Goal: Task Accomplishment & Management: Manage account settings

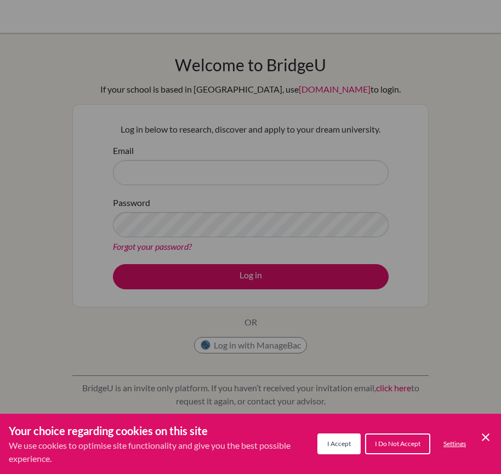
click at [272, 274] on div "Cookie Preferences" at bounding box center [250, 237] width 501 height 474
click at [482, 437] on icon "Cookie Control Close Icon" at bounding box center [485, 437] width 13 height 13
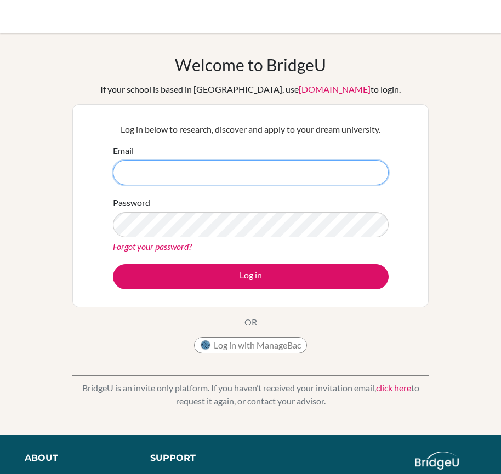
click at [134, 178] on input "Email" at bounding box center [251, 172] width 276 height 25
type input "counsellor.tmz@chennaipublicschool.com"
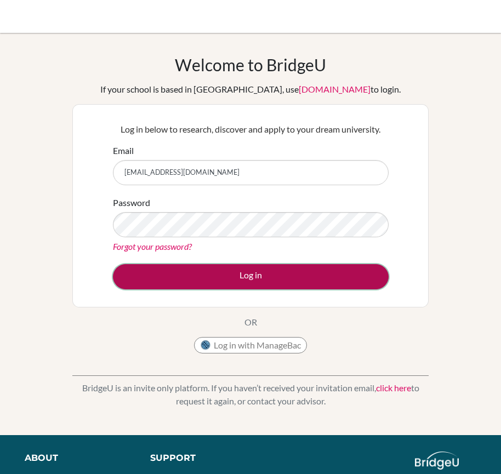
click at [273, 278] on button "Log in" at bounding box center [251, 276] width 276 height 25
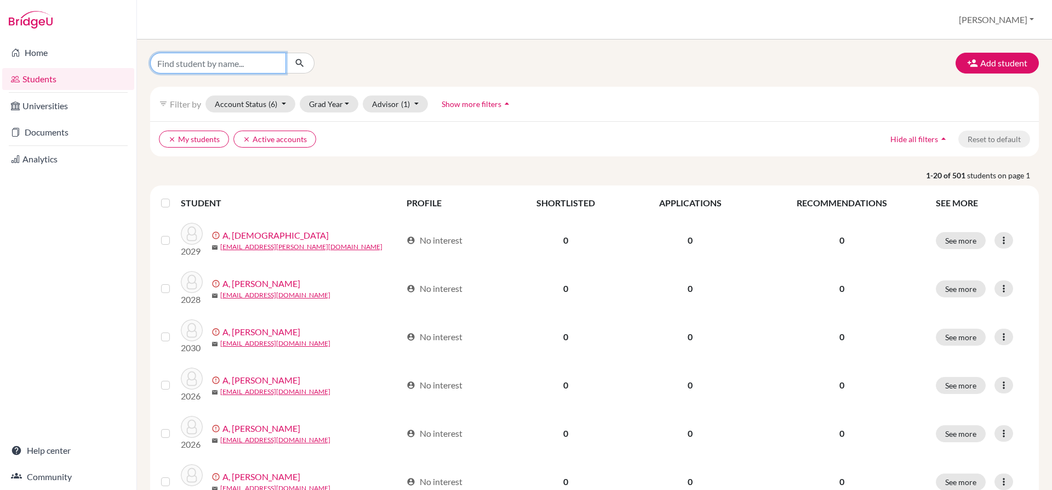
click at [272, 61] on input "Find student by name..." at bounding box center [218, 63] width 136 height 21
type input "[PERSON_NAME]"
click at [350, 100] on button "Grad Year" at bounding box center [329, 103] width 59 height 17
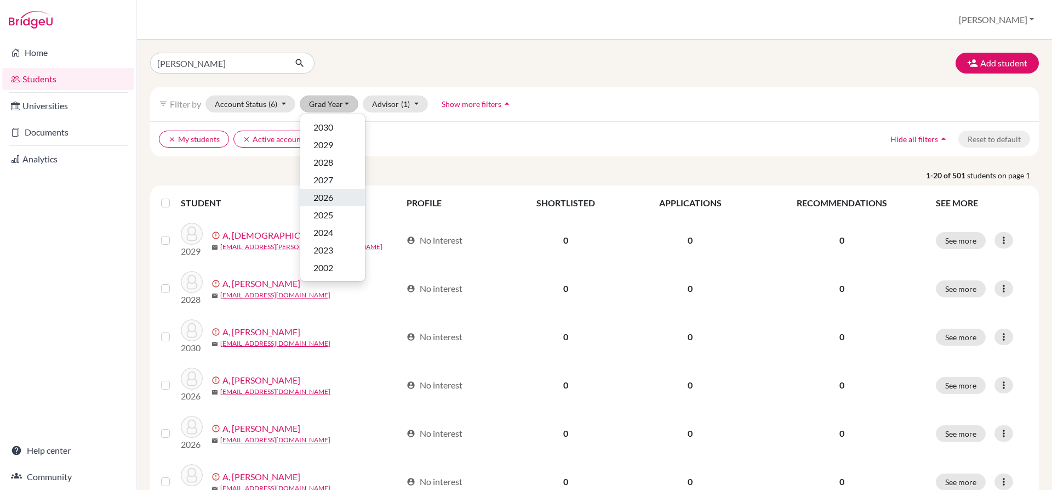
click at [341, 195] on div "2026" at bounding box center [333, 197] width 38 height 13
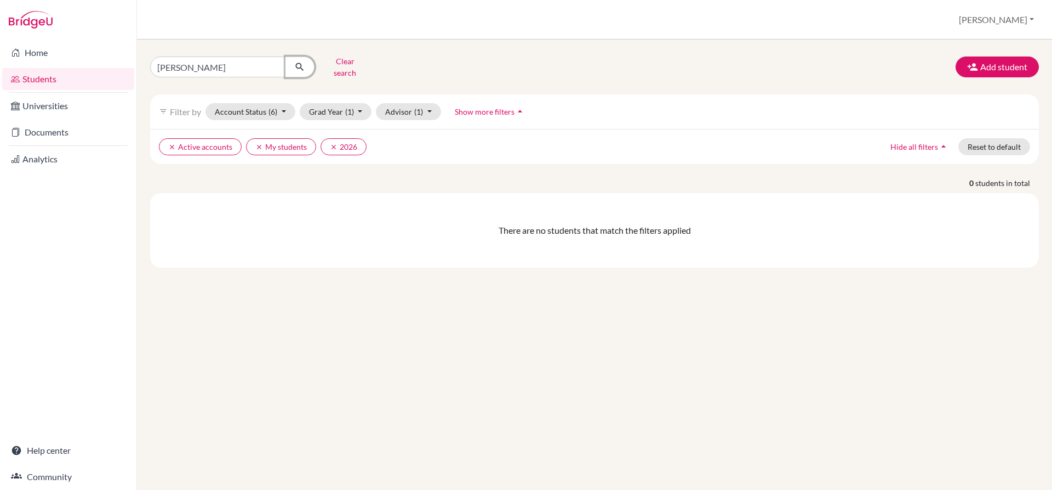
click at [300, 64] on icon "submit" at bounding box center [299, 66] width 11 height 11
click at [355, 140] on button "clear 2026" at bounding box center [344, 146] width 46 height 17
click at [237, 66] on input "[PERSON_NAME]" at bounding box center [218, 66] width 136 height 21
drag, startPoint x: 228, startPoint y: 67, endPoint x: 235, endPoint y: 66, distance: 6.6
click at [235, 66] on input "[PERSON_NAME]" at bounding box center [218, 66] width 136 height 21
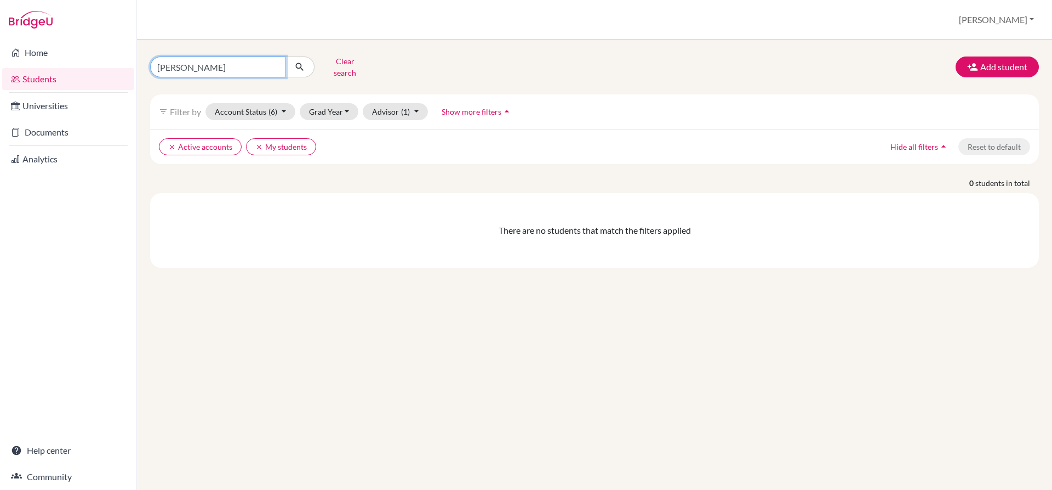
click at [237, 66] on input "Anushka venkatesan" at bounding box center [218, 66] width 136 height 21
click at [228, 65] on input "Anushka venkatesan" at bounding box center [218, 66] width 136 height 21
drag, startPoint x: 228, startPoint y: 65, endPoint x: 238, endPoint y: 65, distance: 9.9
click at [238, 65] on input "Anushka venkatesan" at bounding box center [218, 66] width 136 height 21
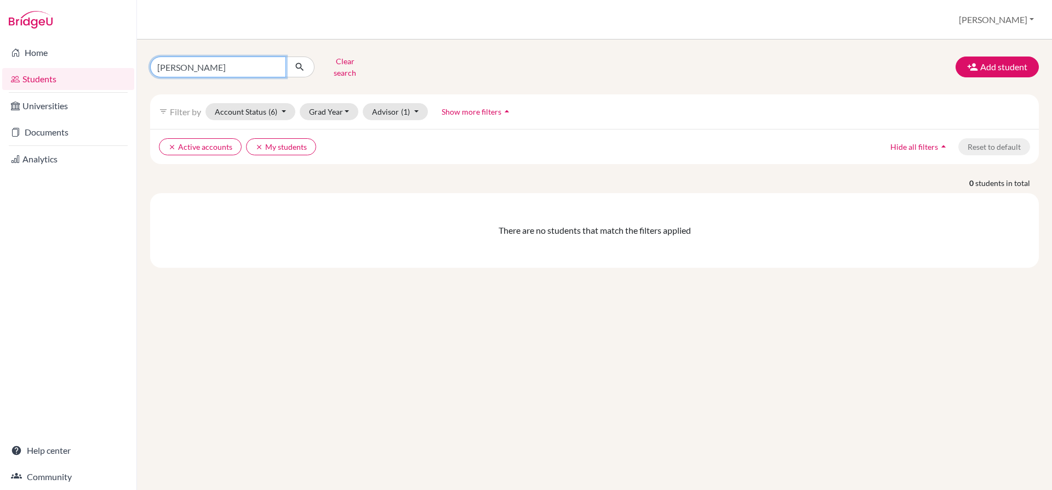
type input "Anushka venkatesh"
click at [296, 65] on icon "submit" at bounding box center [299, 66] width 11 height 11
click at [345, 104] on button "Grad Year" at bounding box center [329, 111] width 59 height 17
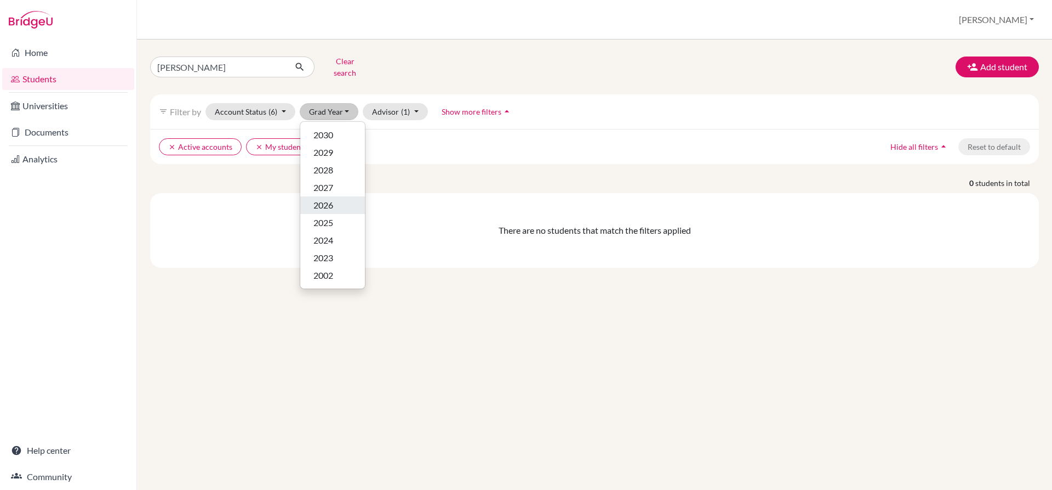
click at [340, 200] on div "2026" at bounding box center [333, 204] width 38 height 13
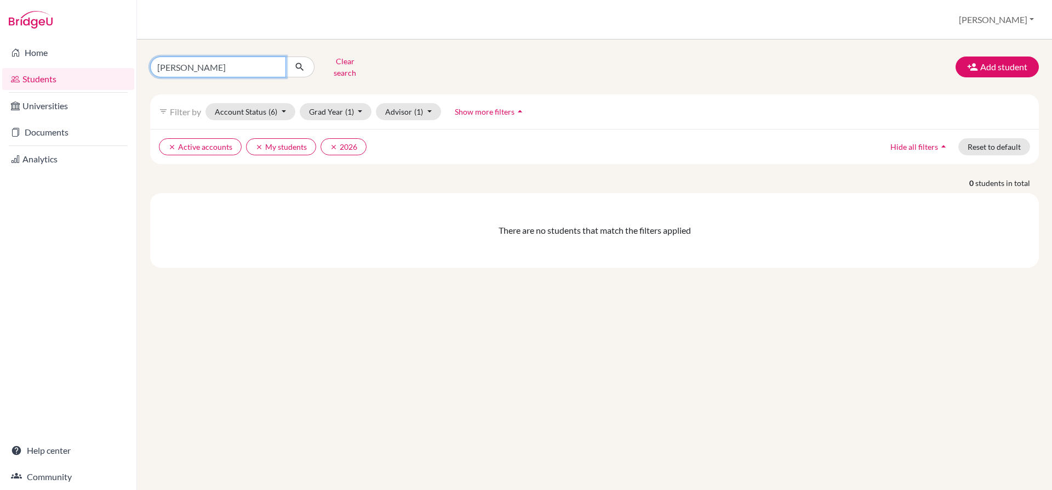
drag, startPoint x: 237, startPoint y: 64, endPoint x: 193, endPoint y: 65, distance: 43.9
click at [193, 65] on input "Anushka venkatesh" at bounding box center [218, 66] width 136 height 21
type input "Anushka"
click at [298, 65] on icon "submit" at bounding box center [299, 66] width 11 height 11
click at [156, 65] on input "Anushka" at bounding box center [218, 66] width 136 height 21
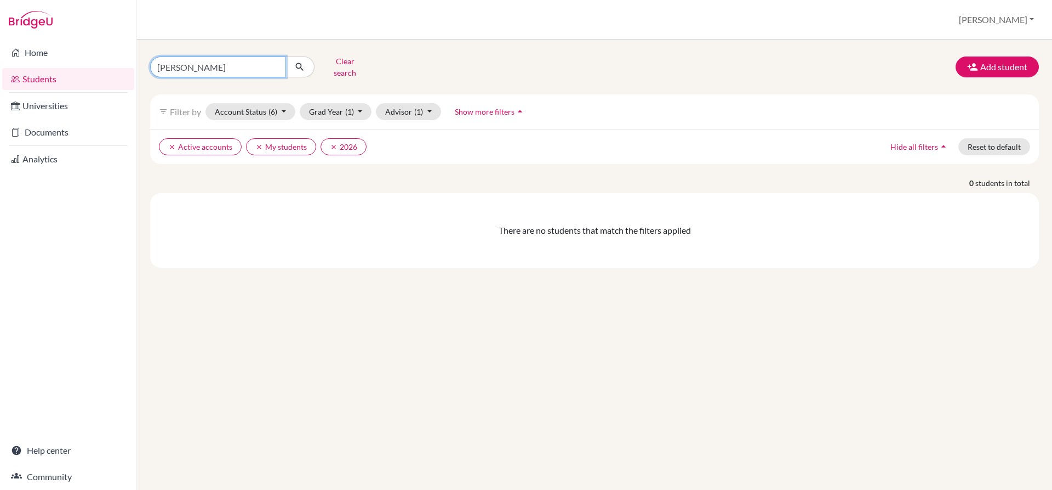
type input "Venkatesh Anushka"
click at [300, 64] on icon "submit" at bounding box center [299, 66] width 11 height 11
click at [326, 144] on button "clear 2026" at bounding box center [344, 146] width 46 height 17
drag, startPoint x: 679, startPoint y: 292, endPoint x: 338, endPoint y: 407, distance: 359.7
click at [338, 407] on div "Venkatesh Anushka Clear search Add student filter_list Filter by Account Status…" at bounding box center [594, 264] width 915 height 450
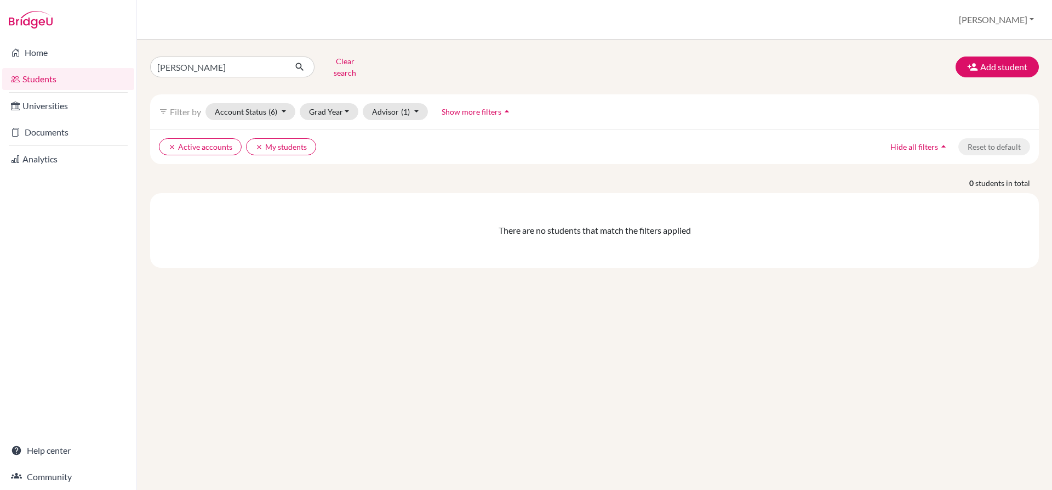
click at [78, 75] on link "Students" at bounding box center [68, 79] width 132 height 22
click at [320, 109] on button "Grad Year" at bounding box center [329, 111] width 59 height 17
click at [342, 103] on button "Grad Year" at bounding box center [329, 111] width 59 height 17
click at [334, 198] on div "2026" at bounding box center [333, 204] width 38 height 13
click at [363, 103] on button "Grad Year (1)" at bounding box center [336, 111] width 72 height 17
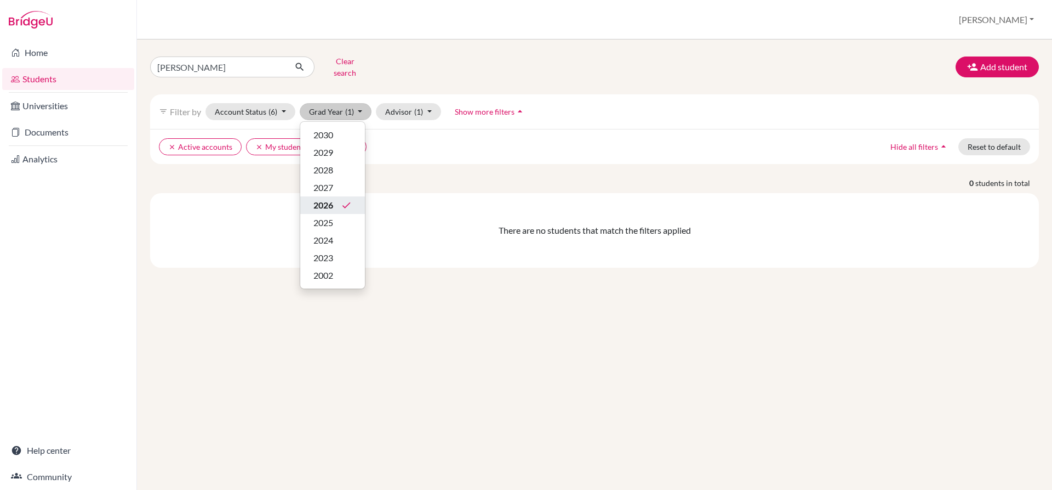
click at [334, 201] on div "2026 done" at bounding box center [333, 204] width 38 height 13
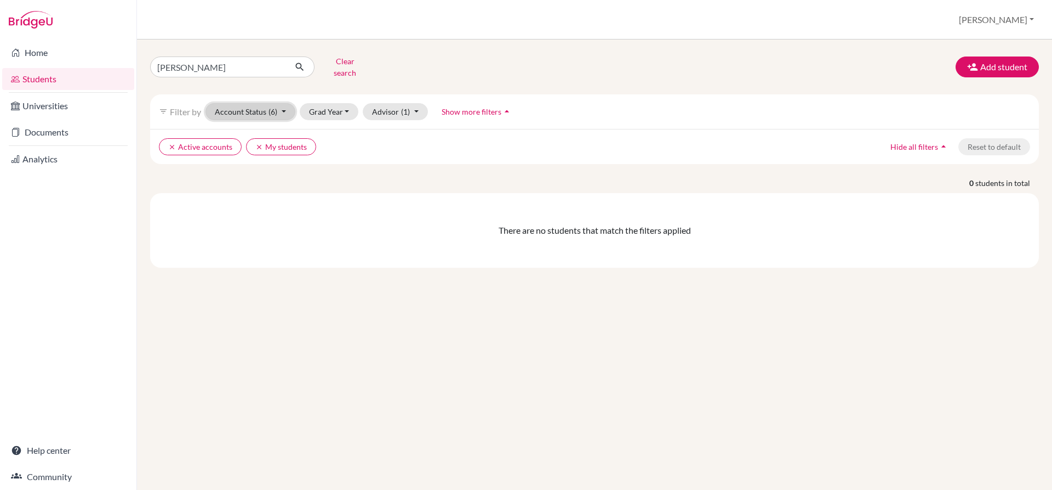
click at [238, 103] on button "Account Status (6)" at bounding box center [251, 111] width 90 height 17
click at [259, 173] on span "Registered" at bounding box center [239, 179] width 41 height 13
drag, startPoint x: 246, startPoint y: 67, endPoint x: 141, endPoint y: 62, distance: 104.3
click at [141, 62] on div "Venkatesh Anushka Clear search Add student filter_list Filter by Account Status…" at bounding box center [594, 264] width 915 height 450
click at [273, 331] on div "Clear search Add student filter_list Filter by Account Status (10) Active accou…" at bounding box center [594, 264] width 915 height 450
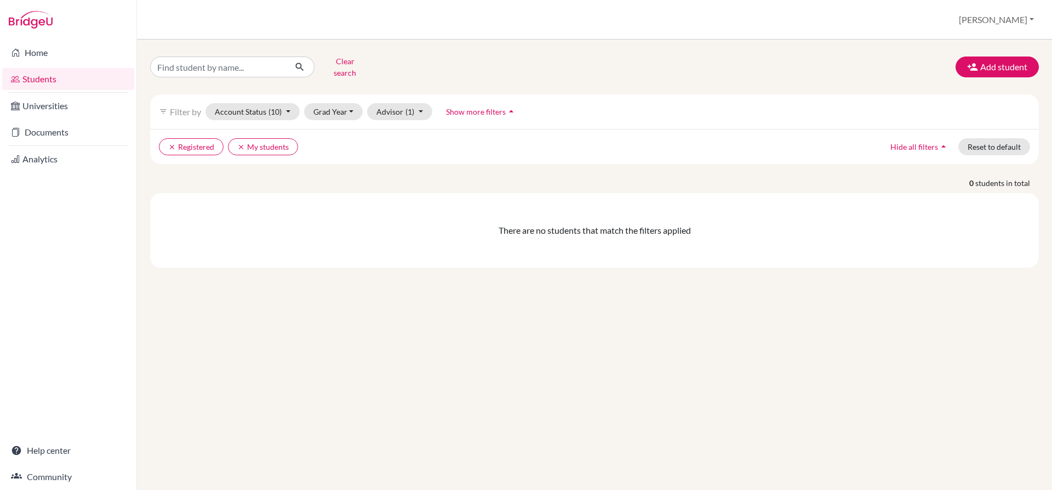
click at [32, 76] on link "Students" at bounding box center [68, 79] width 132 height 22
click at [354, 65] on button "Clear search" at bounding box center [345, 67] width 61 height 29
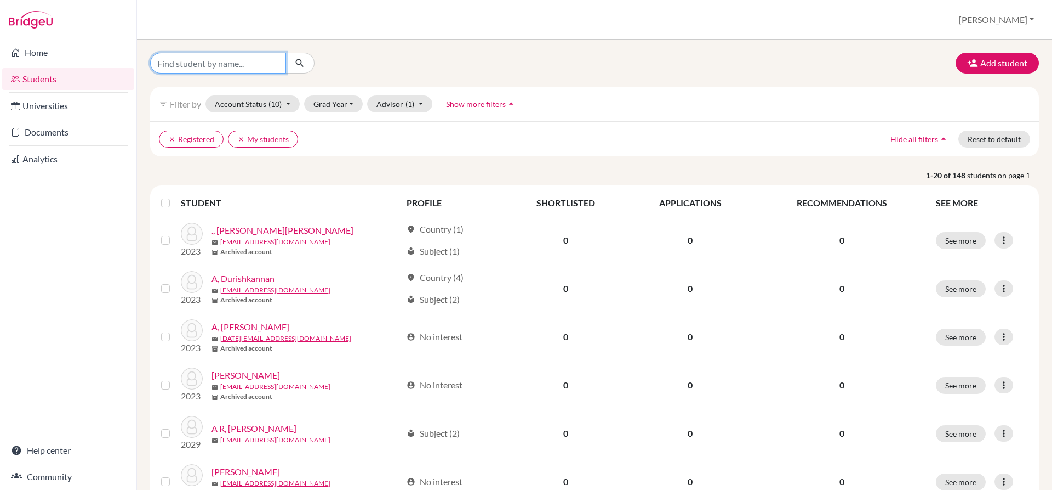
click at [225, 61] on input "Find student by name..." at bounding box center [218, 63] width 136 height 21
type input "Venkatesh Anushka"
click at [298, 65] on icon "submit" at bounding box center [299, 63] width 11 height 11
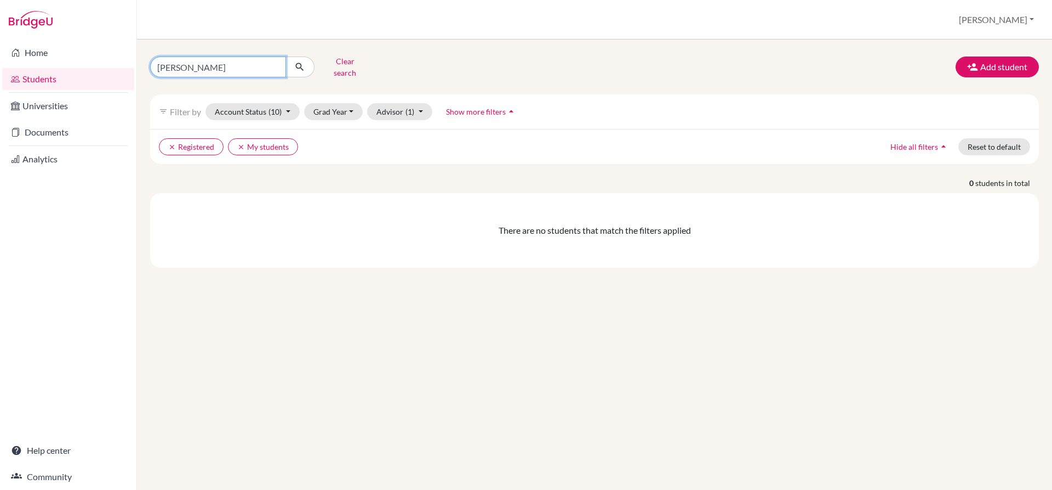
drag, startPoint x: 199, startPoint y: 65, endPoint x: 144, endPoint y: 67, distance: 54.9
click at [144, 67] on div "Venkatesh Anushka Clear search" at bounding box center [293, 67] width 302 height 29
click at [204, 70] on input "Anushka" at bounding box center [218, 66] width 136 height 21
click at [192, 62] on input "Anushka venkatesan" at bounding box center [218, 66] width 136 height 21
type input "Anushka venkatesan"
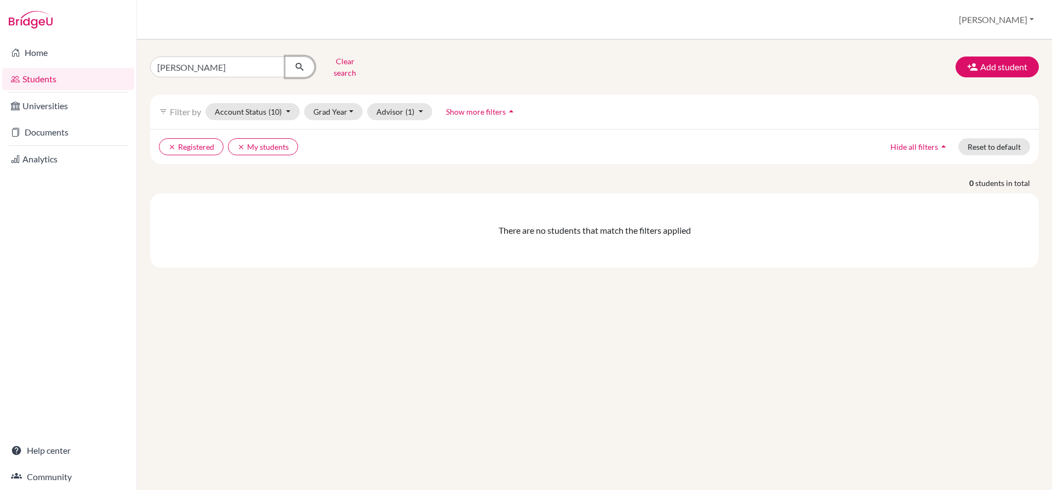
click at [303, 63] on icon "submit" at bounding box center [299, 66] width 11 height 11
drag, startPoint x: 229, startPoint y: 64, endPoint x: 238, endPoint y: 65, distance: 8.8
click at [238, 65] on input "Anushka venkatesan" at bounding box center [218, 66] width 136 height 21
type input "[PERSON_NAME]"
click at [302, 64] on icon "submit" at bounding box center [299, 66] width 11 height 11
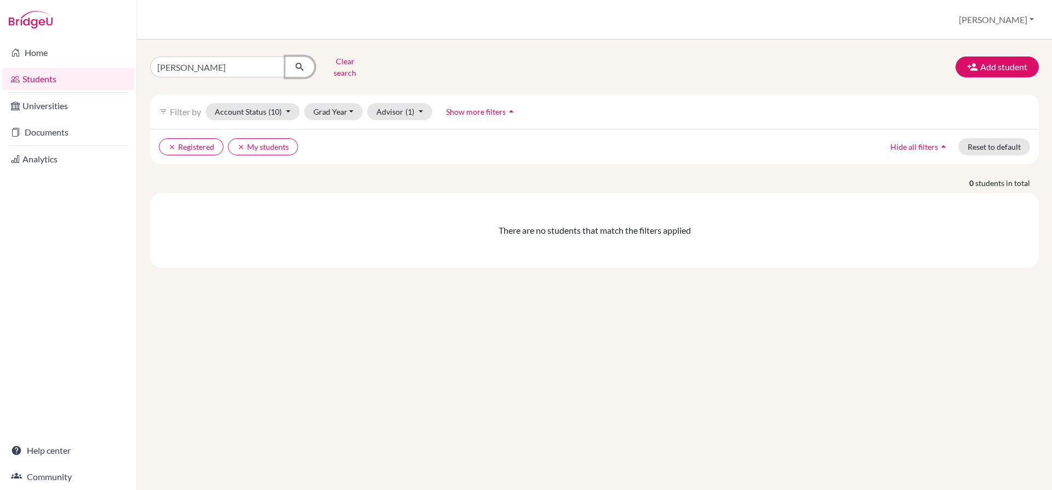
click at [298, 62] on icon "submit" at bounding box center [299, 66] width 11 height 11
click at [51, 79] on link "Students" at bounding box center [68, 79] width 132 height 22
click at [45, 88] on link "Students" at bounding box center [68, 79] width 132 height 22
click at [457, 107] on span "Show more filters" at bounding box center [476, 111] width 60 height 9
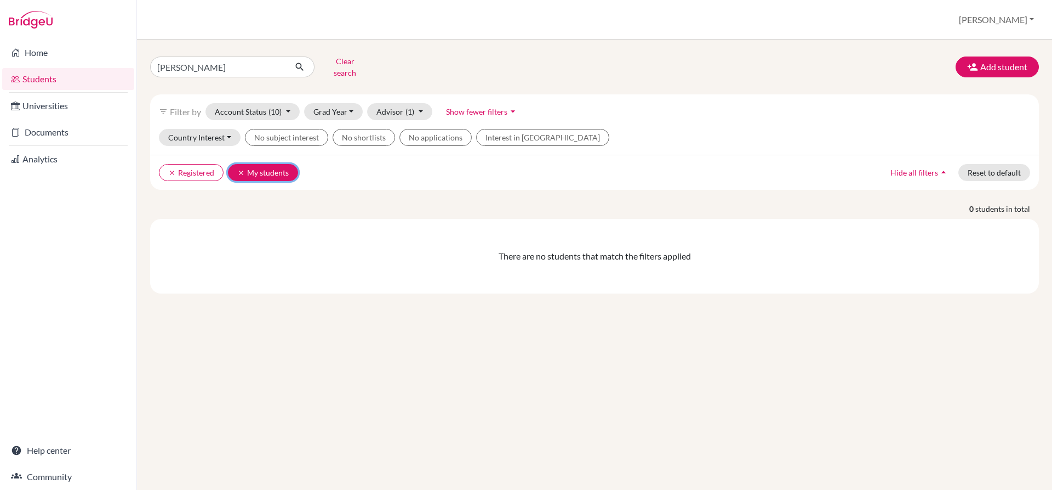
click at [274, 164] on button "clear My students" at bounding box center [263, 172] width 70 height 17
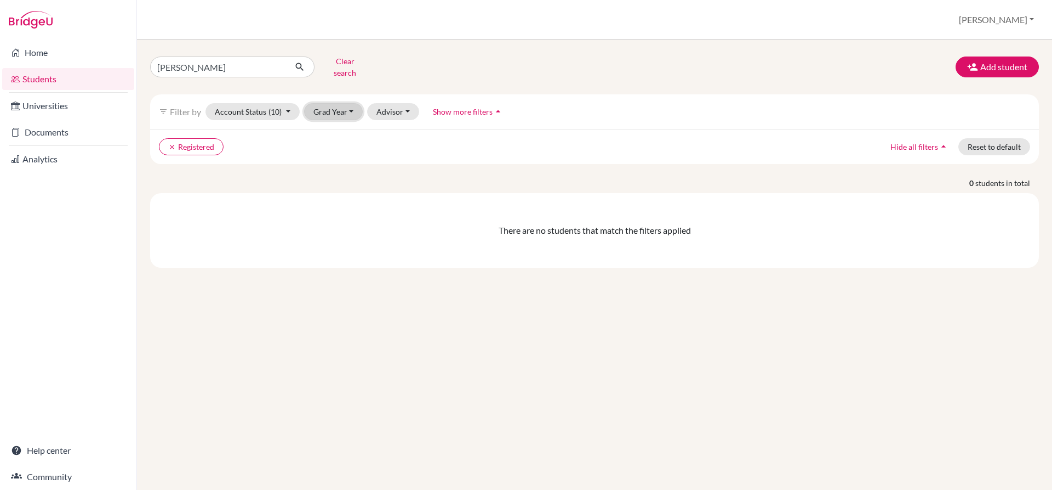
click at [342, 103] on button "Grad Year" at bounding box center [333, 111] width 59 height 17
click at [341, 198] on div "2026" at bounding box center [337, 204] width 38 height 13
click at [366, 107] on button "Grad Year (1)" at bounding box center [340, 111] width 72 height 17
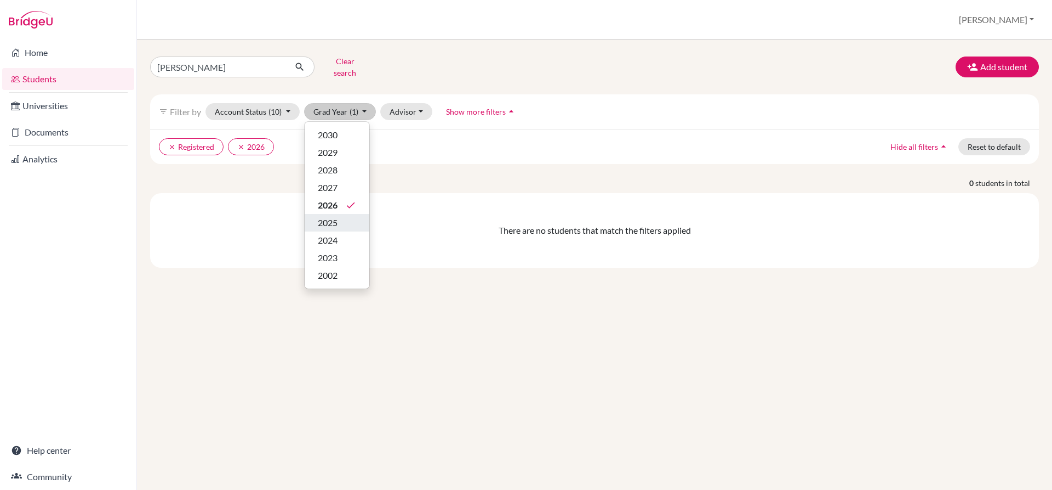
click at [340, 216] on div "2025" at bounding box center [337, 222] width 38 height 13
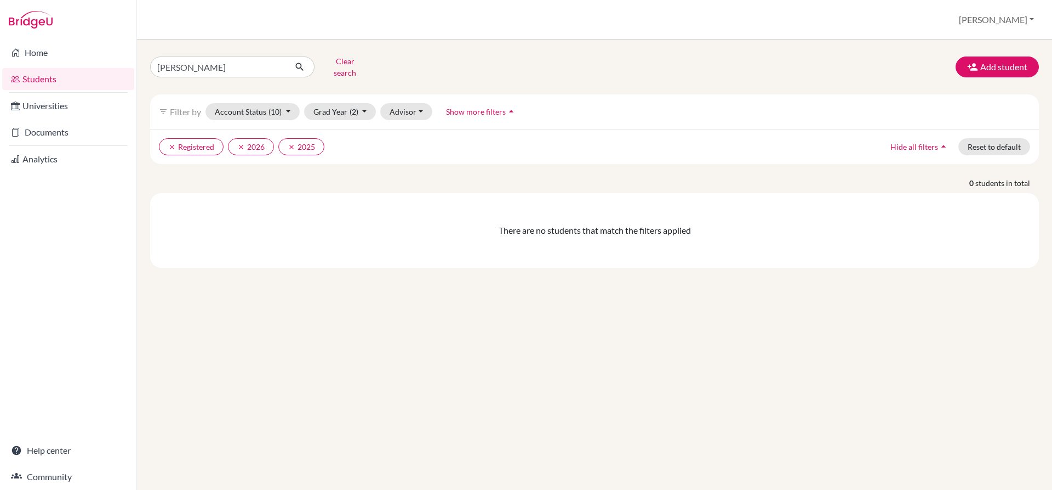
click at [468, 107] on span "Show more filters" at bounding box center [476, 111] width 60 height 9
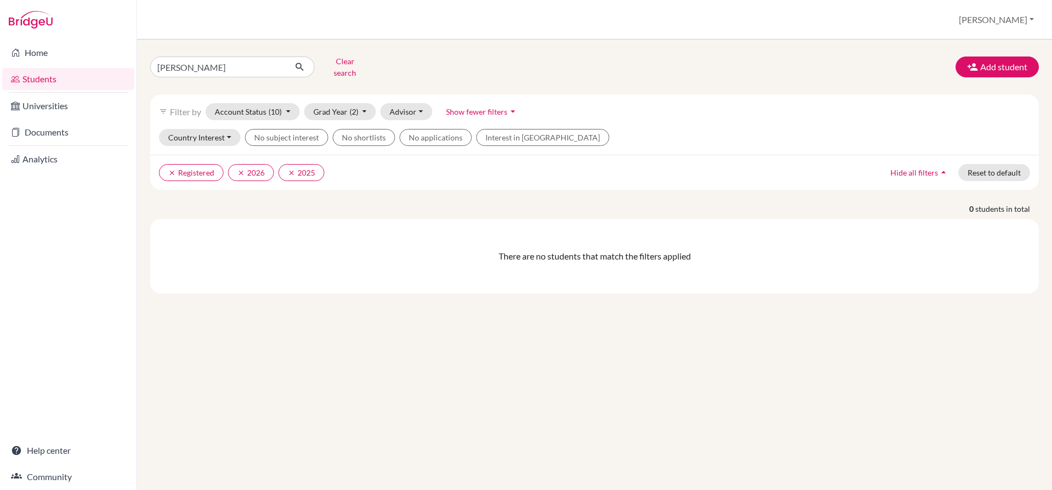
click at [92, 81] on link "Students" at bounding box center [68, 79] width 132 height 22
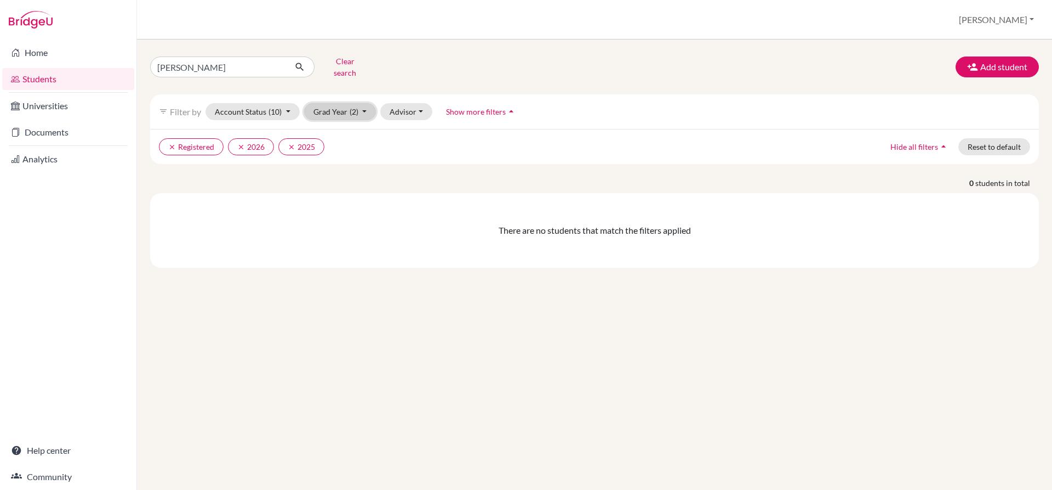
click at [333, 105] on button "Grad Year (2)" at bounding box center [340, 111] width 72 height 17
click at [355, 217] on icon "done" at bounding box center [350, 222] width 11 height 11
click at [72, 79] on link "Students" at bounding box center [68, 79] width 132 height 22
click at [297, 62] on icon "submit" at bounding box center [299, 66] width 11 height 11
click at [486, 107] on span "Show more filters" at bounding box center [476, 111] width 60 height 9
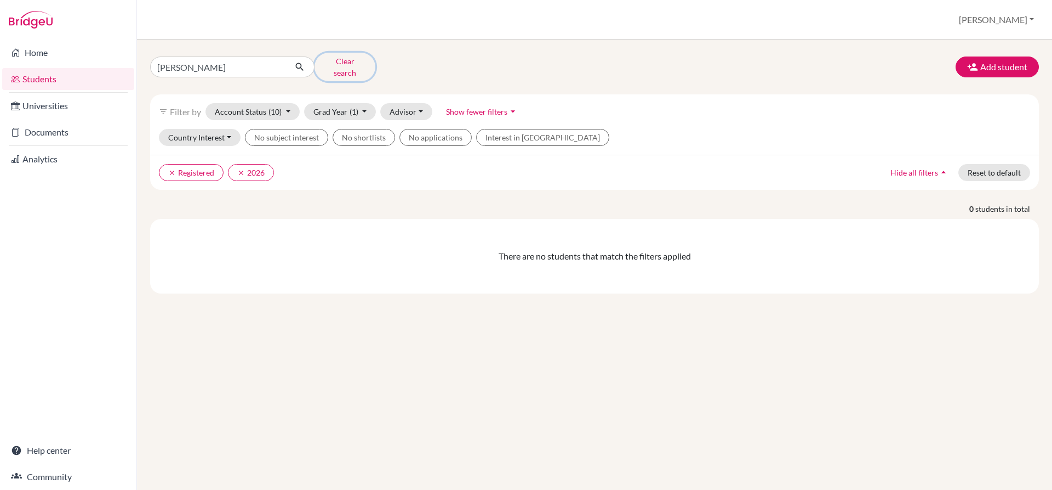
click at [325, 64] on button "Clear search" at bounding box center [345, 67] width 61 height 29
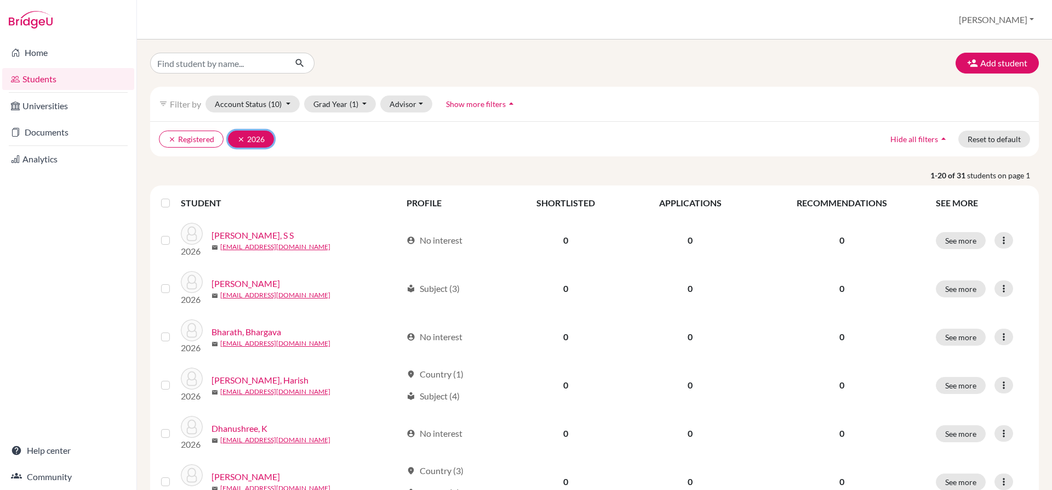
click at [245, 133] on button "clear 2026" at bounding box center [251, 138] width 46 height 17
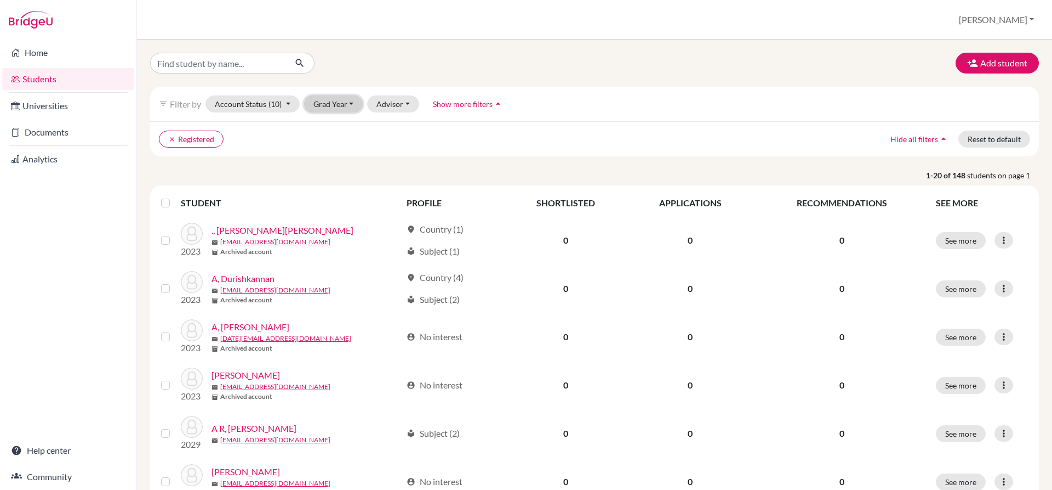
click at [334, 100] on button "Grad Year" at bounding box center [333, 103] width 59 height 17
click at [328, 197] on span "2026" at bounding box center [328, 197] width 20 height 13
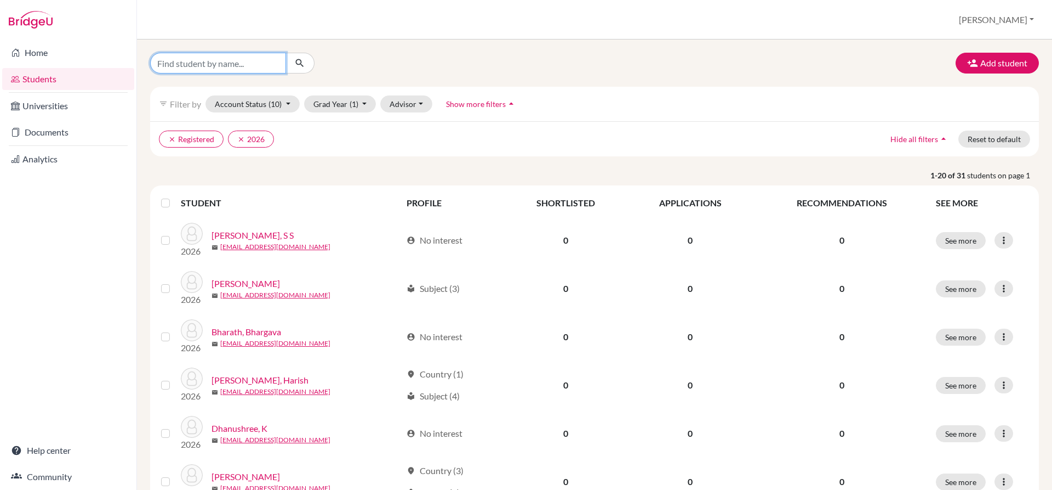
click at [189, 68] on input "Find student by name..." at bounding box center [218, 63] width 136 height 21
type input "Anushka"
click at [305, 64] on icon "submit" at bounding box center [299, 63] width 11 height 11
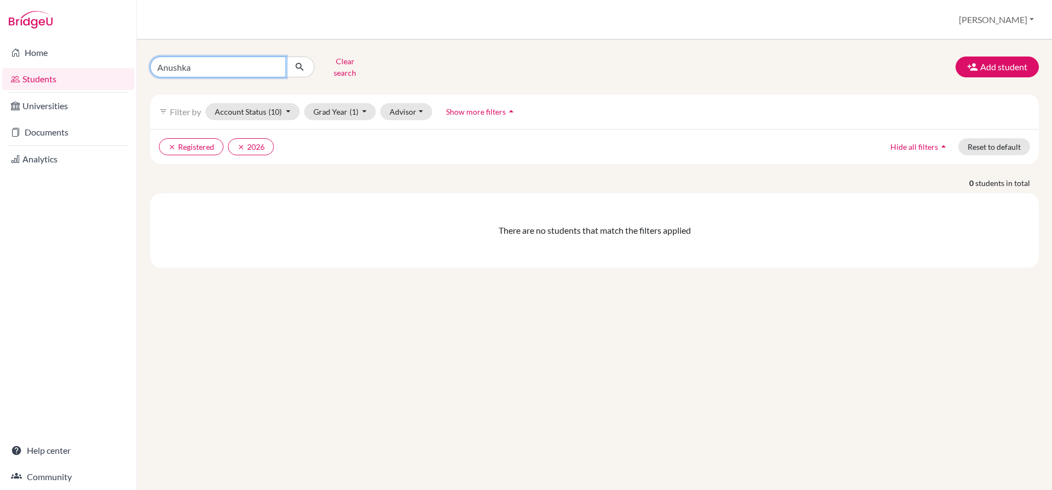
click at [203, 66] on input "Anushka" at bounding box center [218, 66] width 136 height 21
type input "A"
click at [251, 138] on button "clear 2026" at bounding box center [251, 146] width 46 height 17
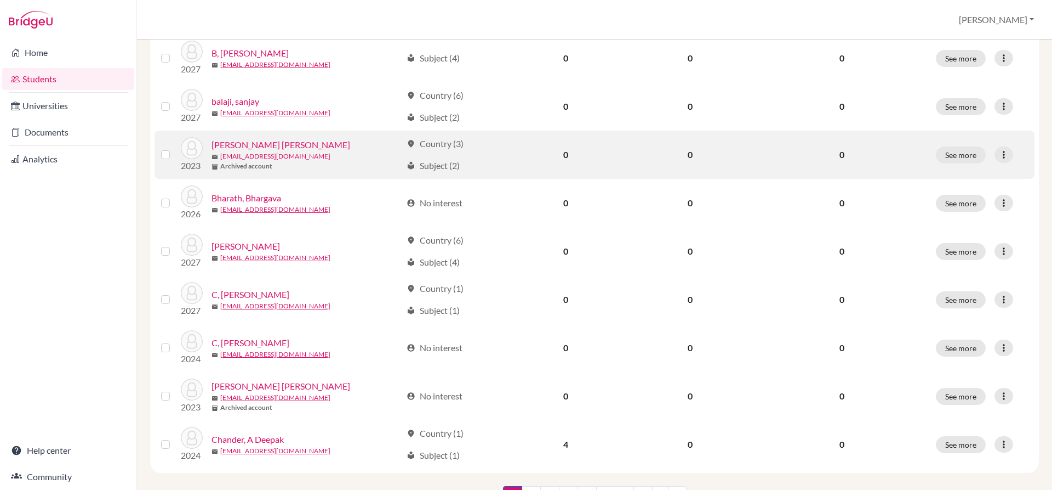
scroll to position [765, 0]
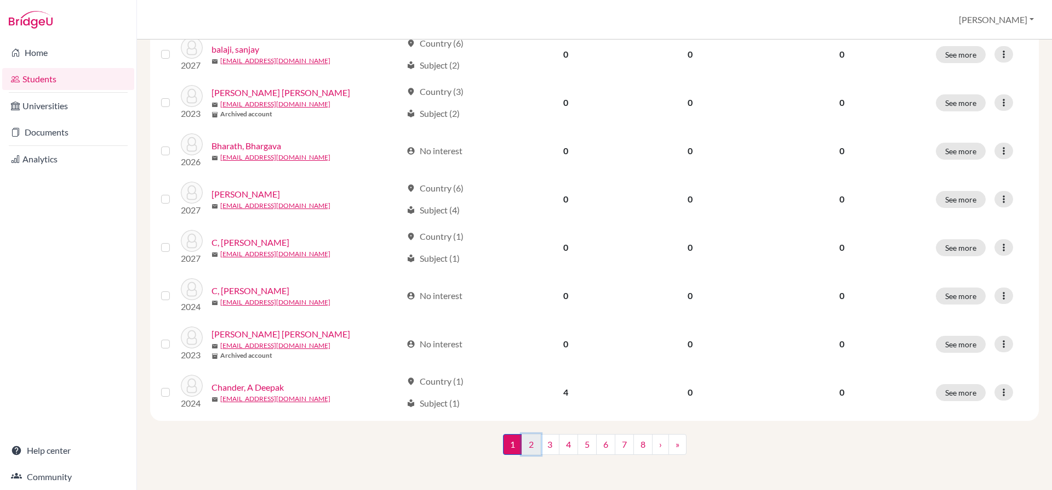
click at [531, 443] on link "2" at bounding box center [531, 444] width 19 height 21
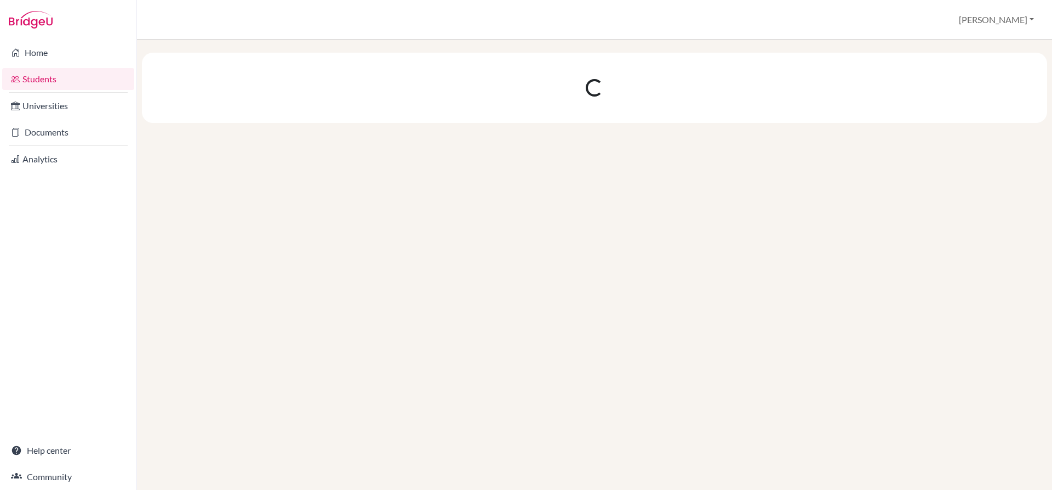
scroll to position [0, 0]
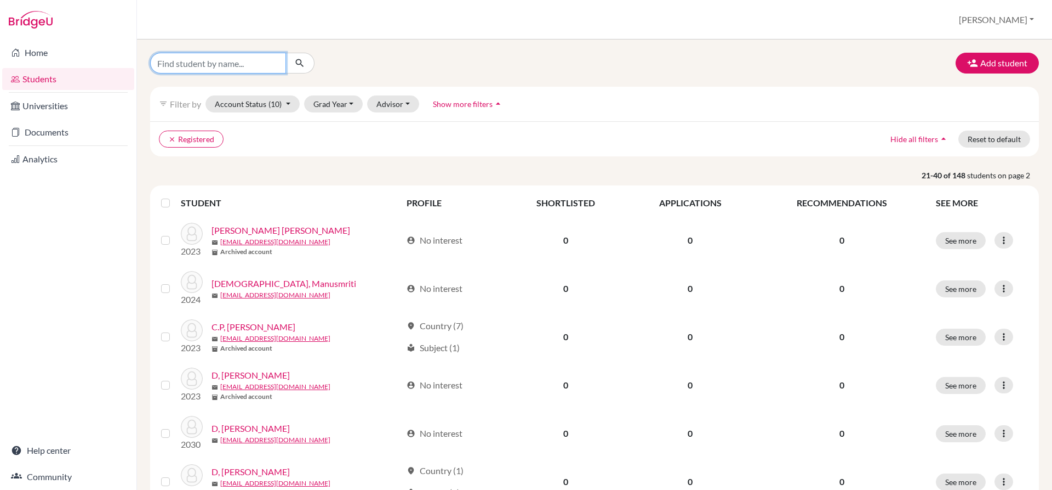
click at [189, 69] on input "Find student by name..." at bounding box center [218, 63] width 136 height 21
drag, startPoint x: 198, startPoint y: 65, endPoint x: 140, endPoint y: 65, distance: 58.1
click at [140, 65] on div "venkatesh Add student filter_list Filter by Account Status (10) Active accounts…" at bounding box center [594, 264] width 915 height 450
type input "VENKATESH"
click button "submit" at bounding box center [300, 63] width 29 height 21
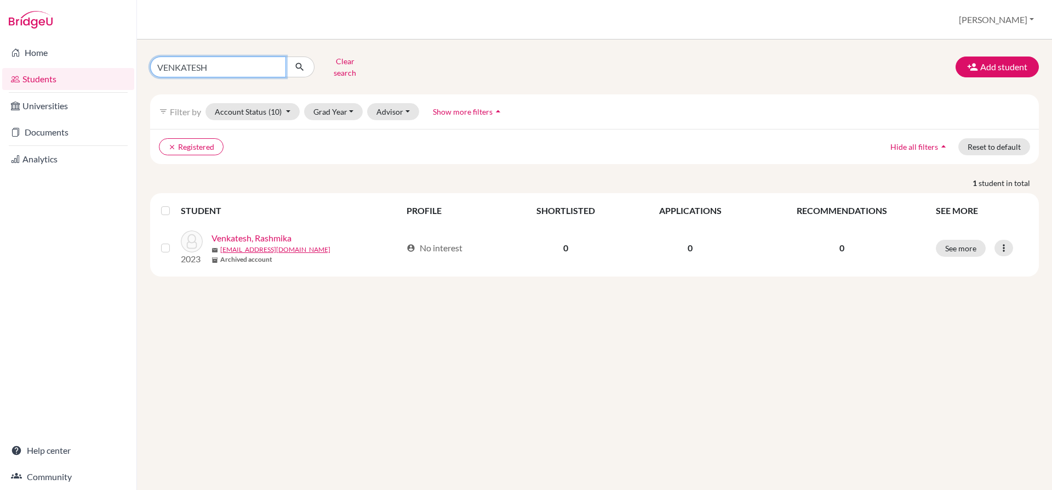
click at [223, 69] on input "VENKATESH" at bounding box center [218, 66] width 136 height 21
type input "VENKATESH ANUSHKA"
click button "submit" at bounding box center [300, 66] width 29 height 21
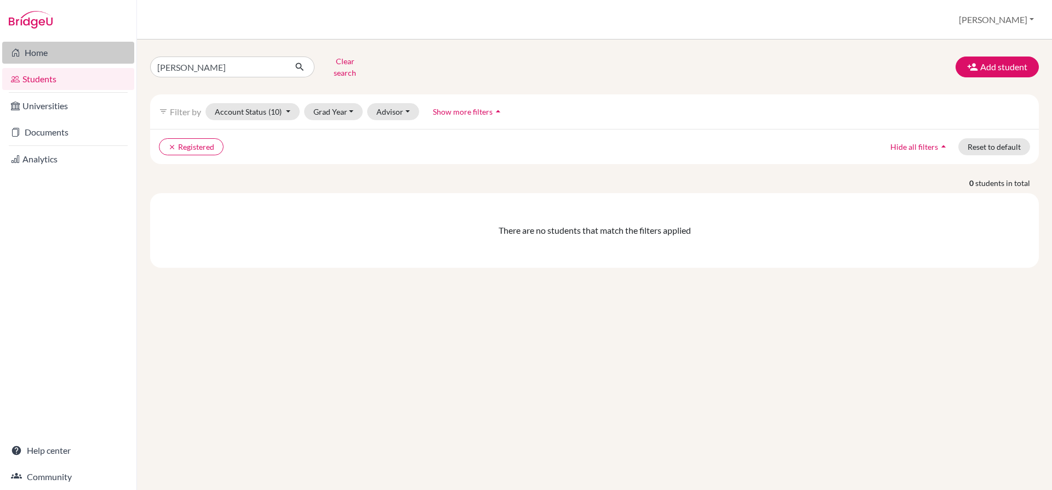
click at [62, 55] on link "Home" at bounding box center [68, 53] width 132 height 22
drag, startPoint x: 256, startPoint y: 62, endPoint x: 210, endPoint y: 61, distance: 45.5
click at [210, 61] on input "VENKATESH ANUSHKA" at bounding box center [218, 66] width 136 height 21
type input "VENKATESH"
click at [340, 64] on button "Clear search" at bounding box center [345, 67] width 61 height 29
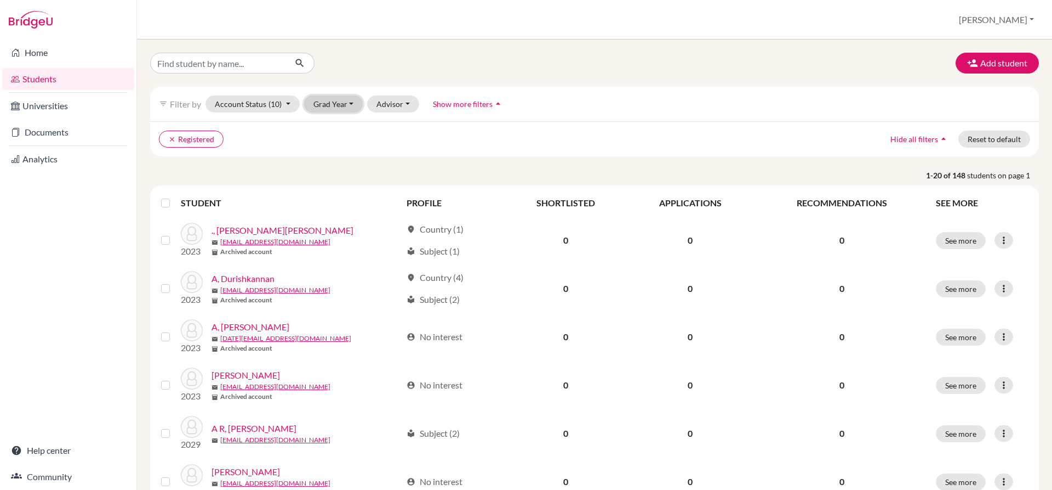
click at [354, 107] on button "Grad Year" at bounding box center [333, 103] width 59 height 17
click at [339, 199] on div "2026" at bounding box center [337, 197] width 38 height 13
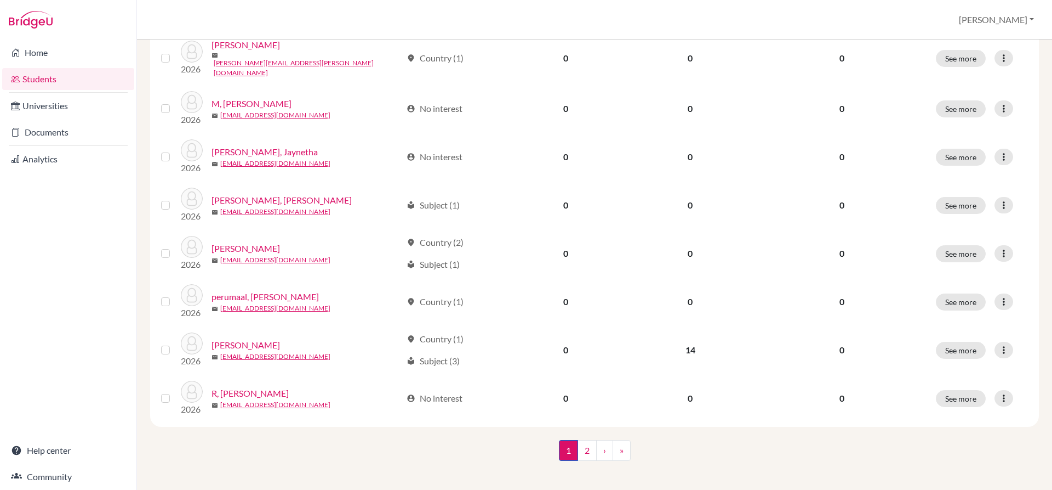
scroll to position [765, 0]
click at [583, 444] on link "2" at bounding box center [587, 448] width 19 height 21
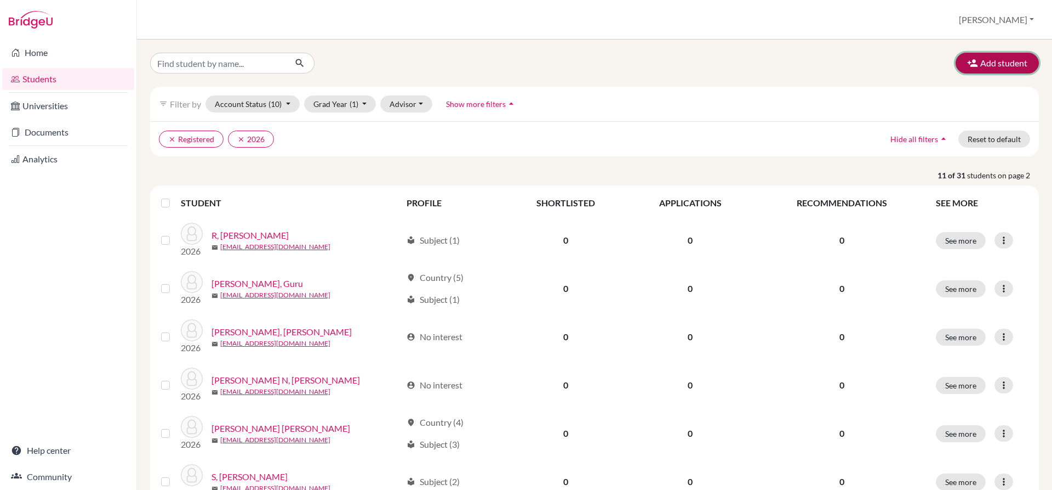
click at [997, 62] on button "Add student" at bounding box center [997, 63] width 83 height 21
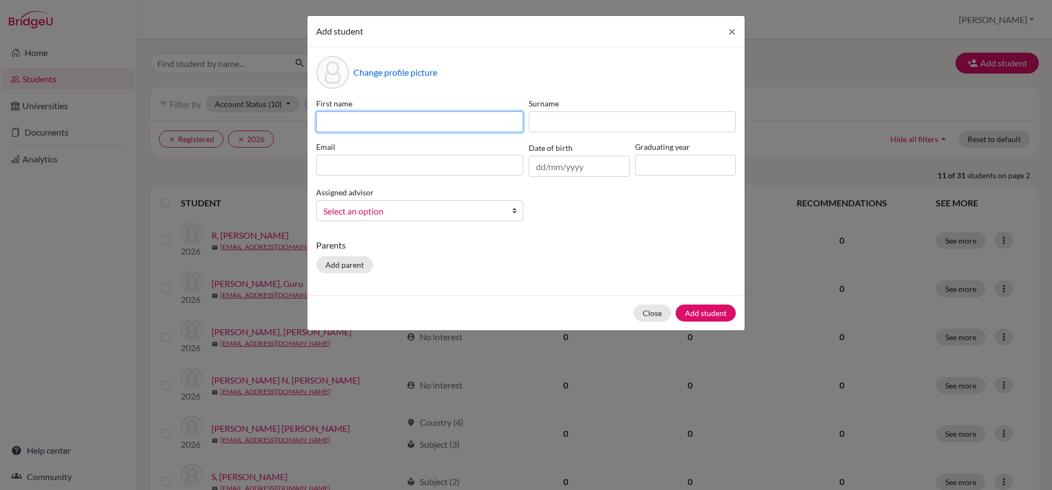
click at [381, 123] on input at bounding box center [419, 121] width 207 height 21
type input "a"
type input "Anushka"
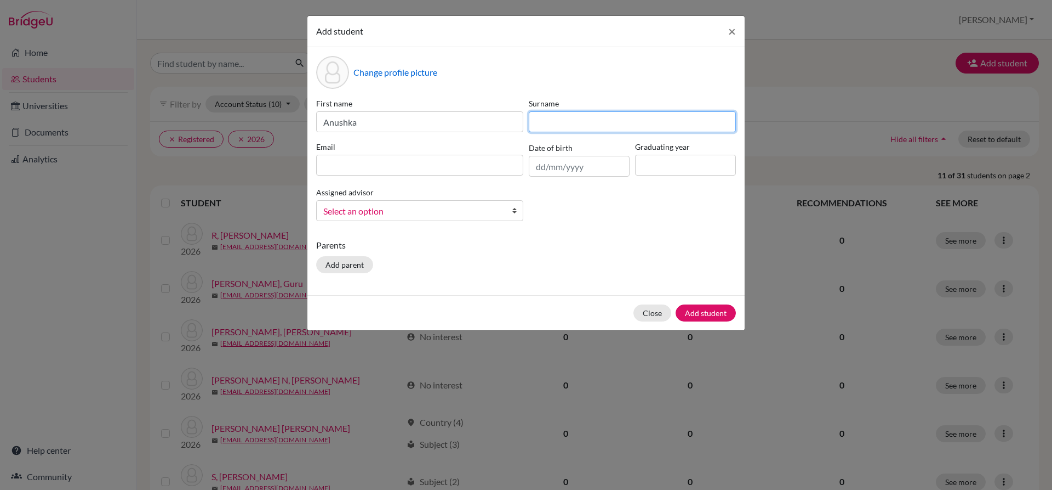
click at [543, 125] on input at bounding box center [632, 121] width 207 height 21
type input "Venkatesh"
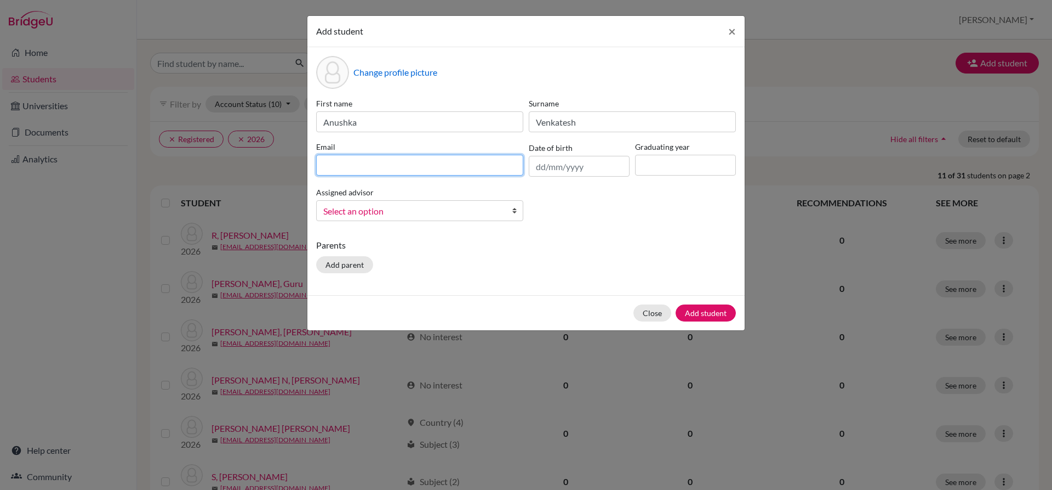
click at [436, 169] on input at bounding box center [419, 165] width 207 height 21
type input "[EMAIL_ADDRESS][DOMAIN_NAME]"
click at [537, 172] on input "text" at bounding box center [579, 166] width 101 height 21
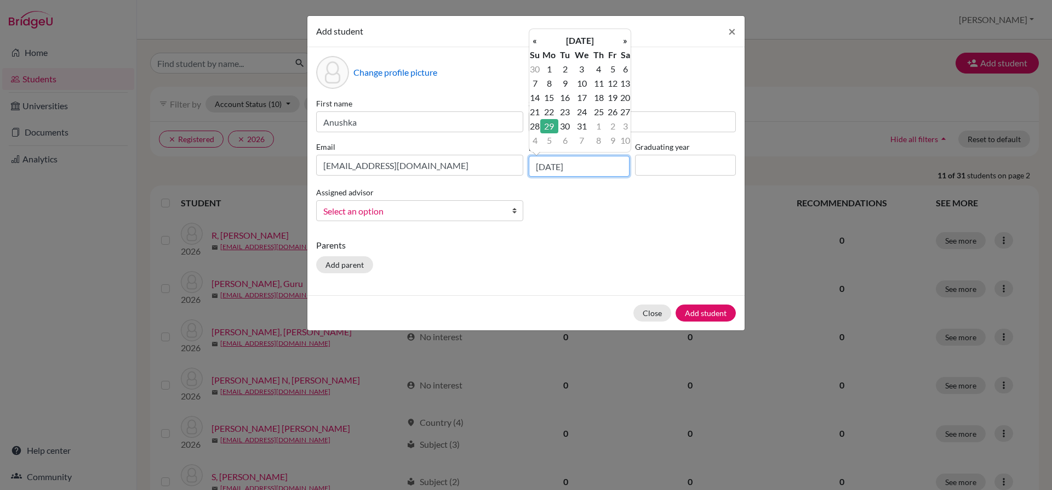
type input "29/12/2008"
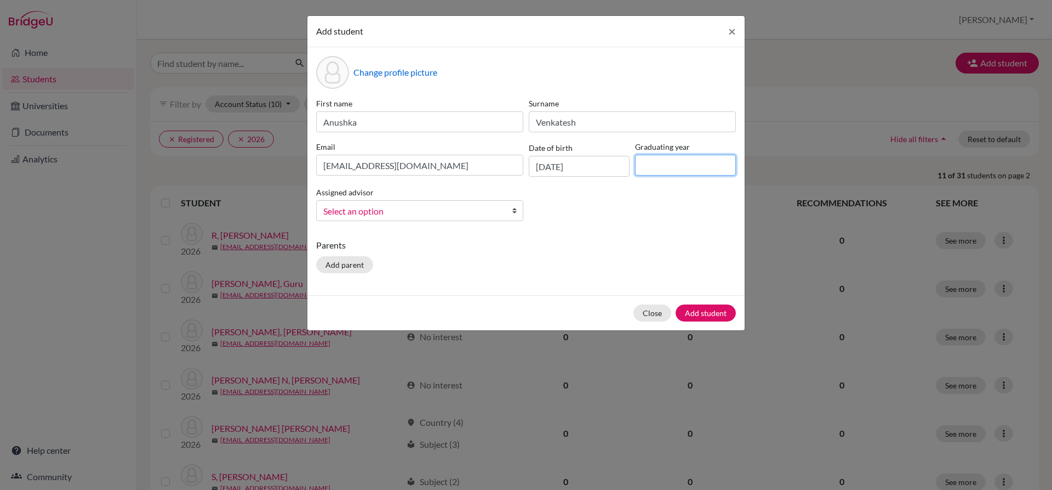
click at [687, 164] on input at bounding box center [685, 165] width 101 height 21
type input "2026"
click at [516, 212] on b at bounding box center [517, 211] width 11 height 20
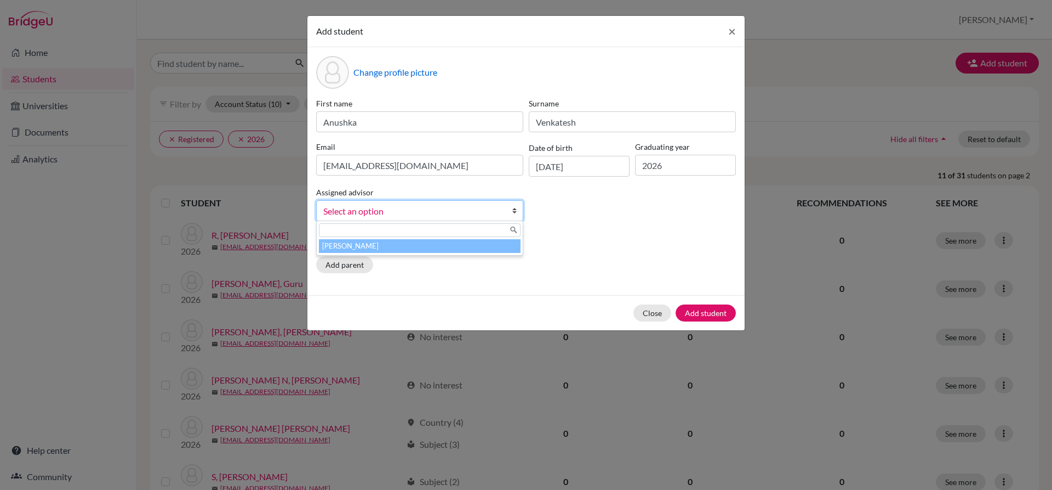
click at [502, 246] on li "[PERSON_NAME]" at bounding box center [420, 246] width 202 height 14
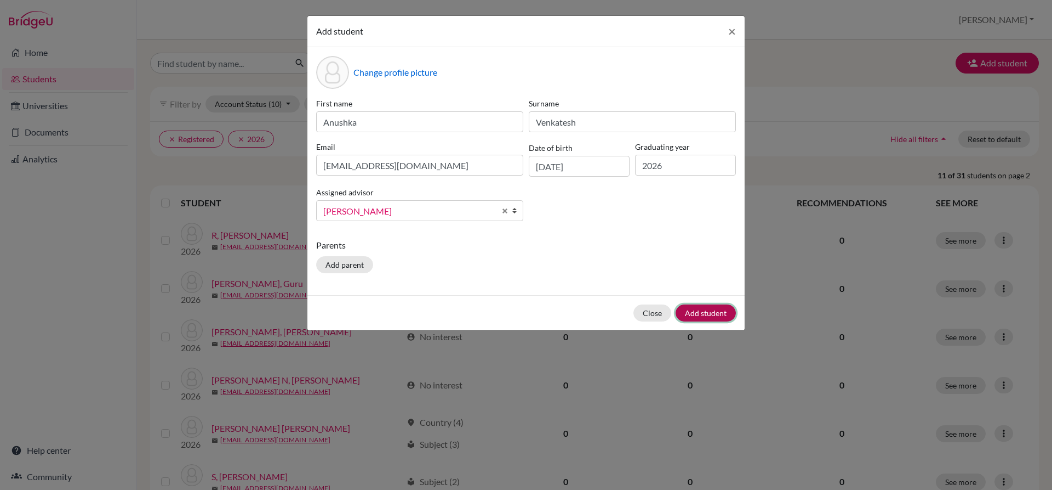
click at [711, 314] on button "Add student" at bounding box center [706, 312] width 60 height 17
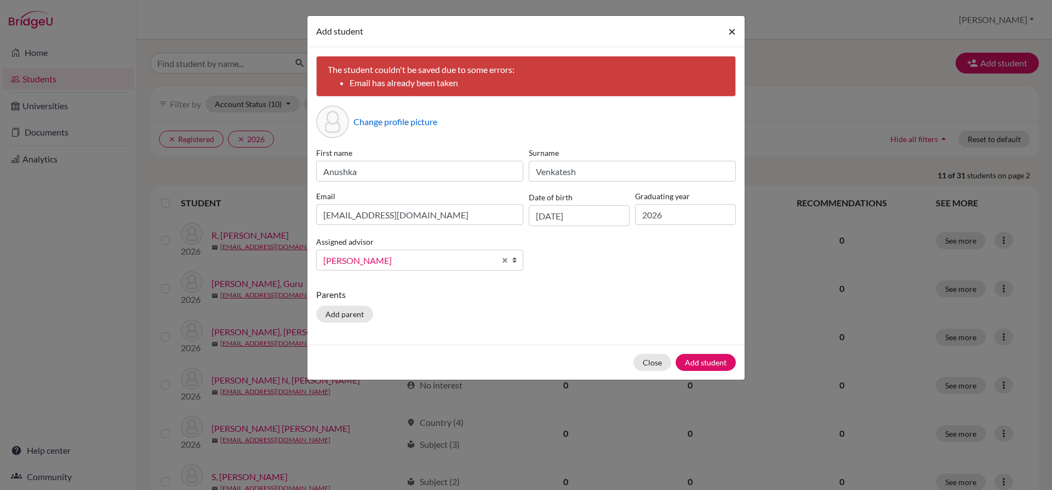
click at [735, 30] on span "×" at bounding box center [733, 31] width 8 height 16
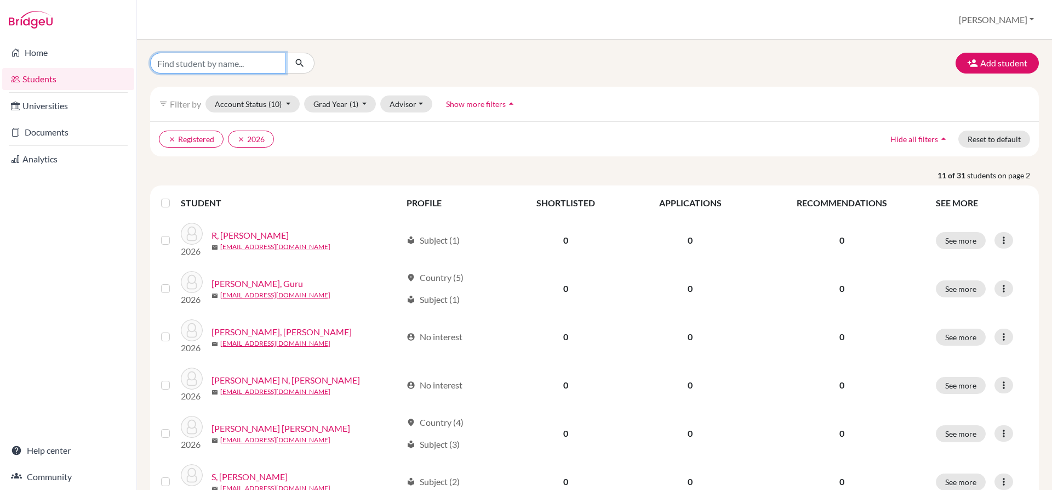
click at [257, 65] on input "Find student by name..." at bounding box center [218, 63] width 136 height 21
type input "anushkavenkatesh01@gmail.com"
click at [297, 66] on icon "submit" at bounding box center [299, 63] width 11 height 11
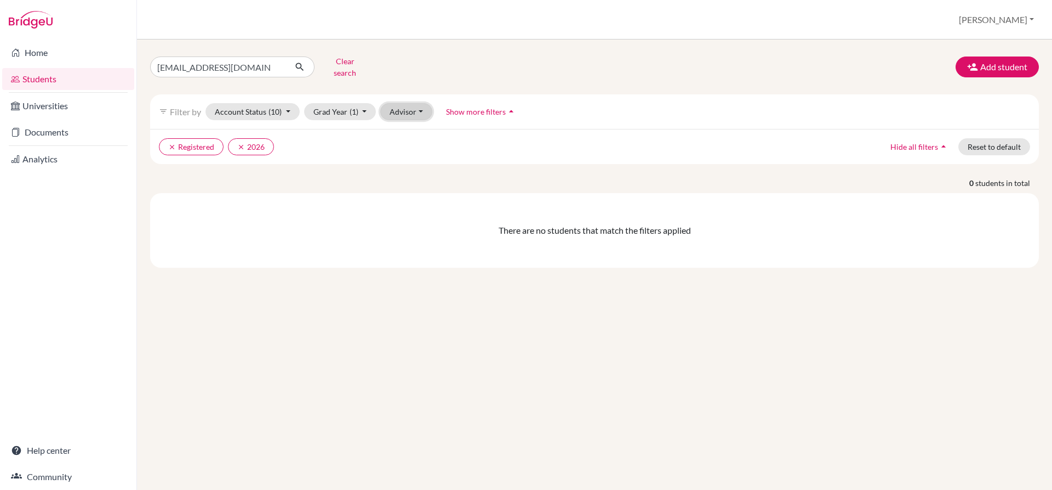
click at [405, 104] on button "Advisor" at bounding box center [406, 111] width 52 height 17
click at [411, 153] on span "My students" at bounding box center [418, 159] width 48 height 13
click at [196, 141] on button "clear Registered" at bounding box center [191, 146] width 65 height 17
click at [298, 61] on icon "submit" at bounding box center [299, 66] width 11 height 11
click at [298, 64] on icon "submit" at bounding box center [299, 66] width 11 height 11
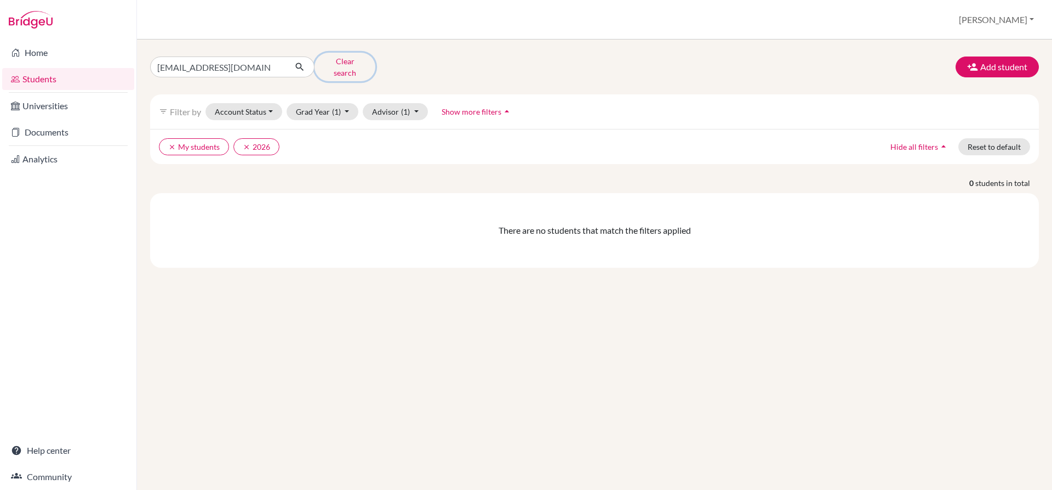
click at [329, 66] on button "Clear search" at bounding box center [345, 67] width 61 height 29
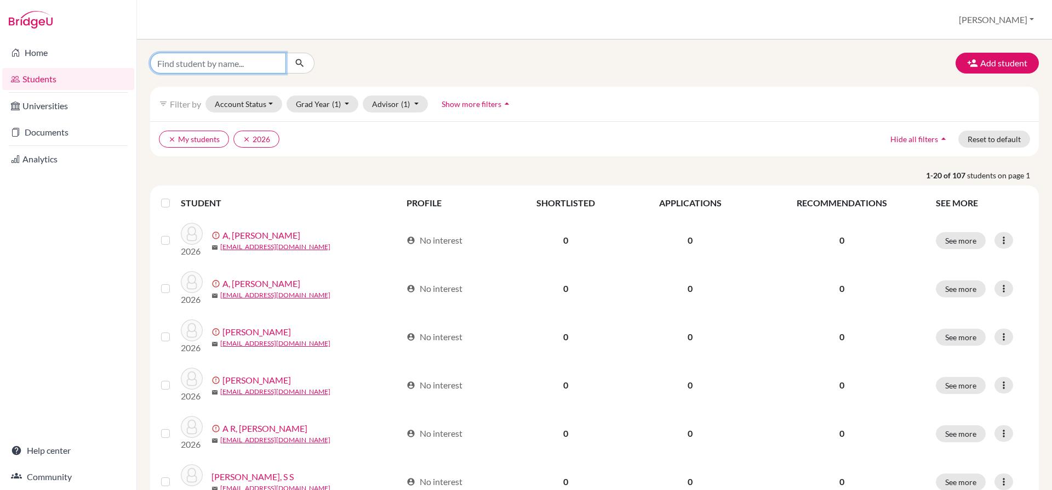
click at [200, 63] on input "Find student by name..." at bounding box center [218, 63] width 136 height 21
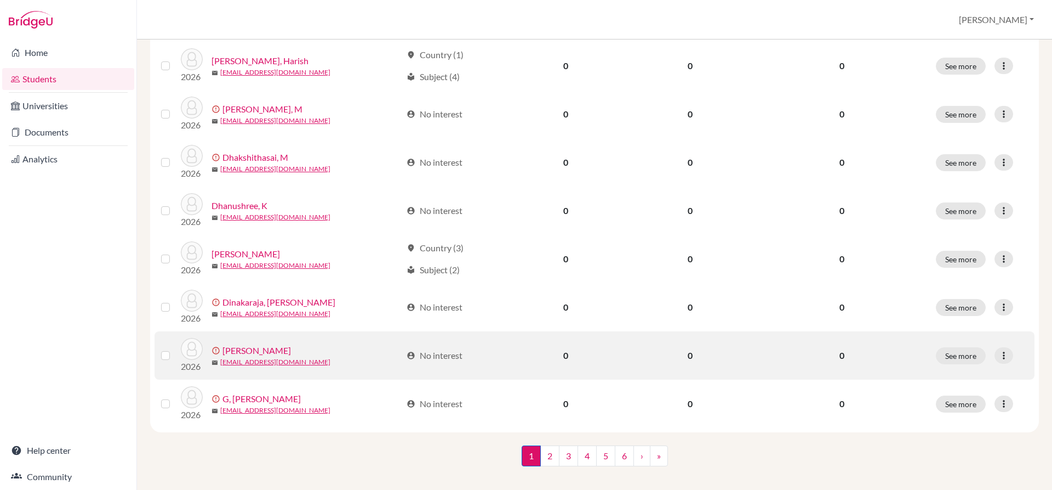
scroll to position [765, 0]
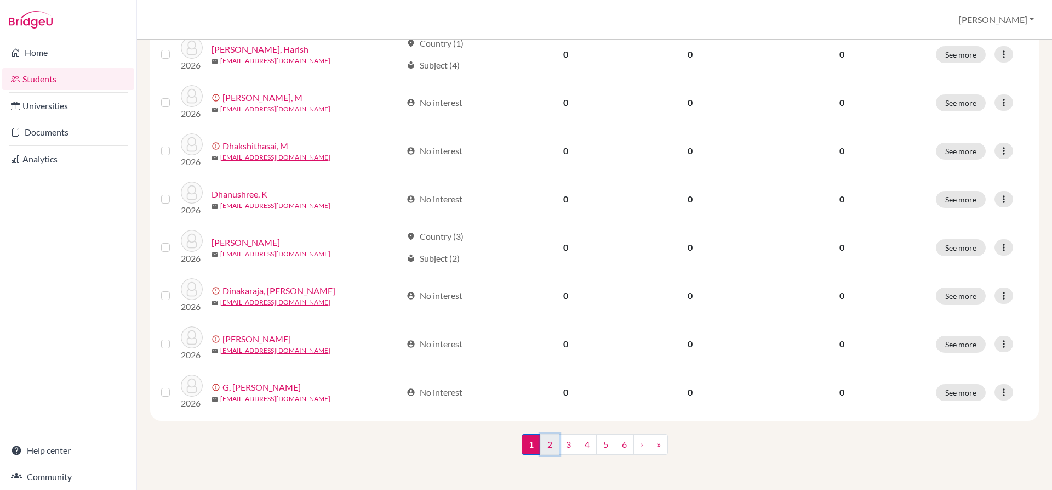
click at [542, 442] on link "2" at bounding box center [549, 444] width 19 height 21
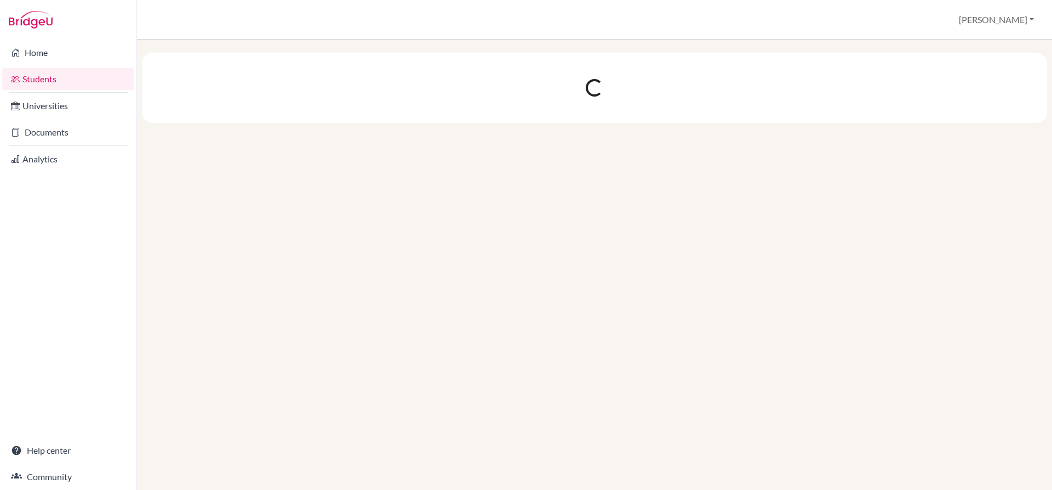
scroll to position [0, 0]
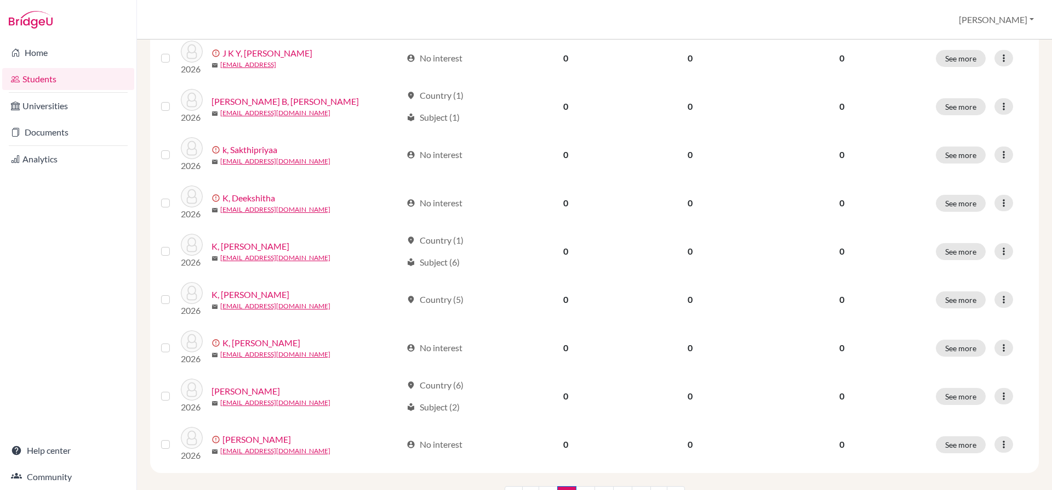
scroll to position [765, 0]
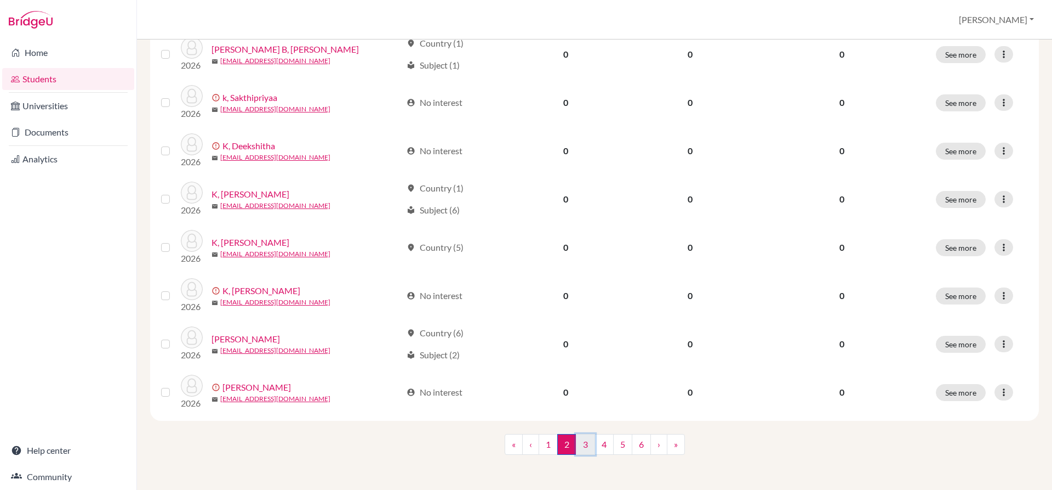
click at [581, 445] on link "3" at bounding box center [585, 444] width 19 height 21
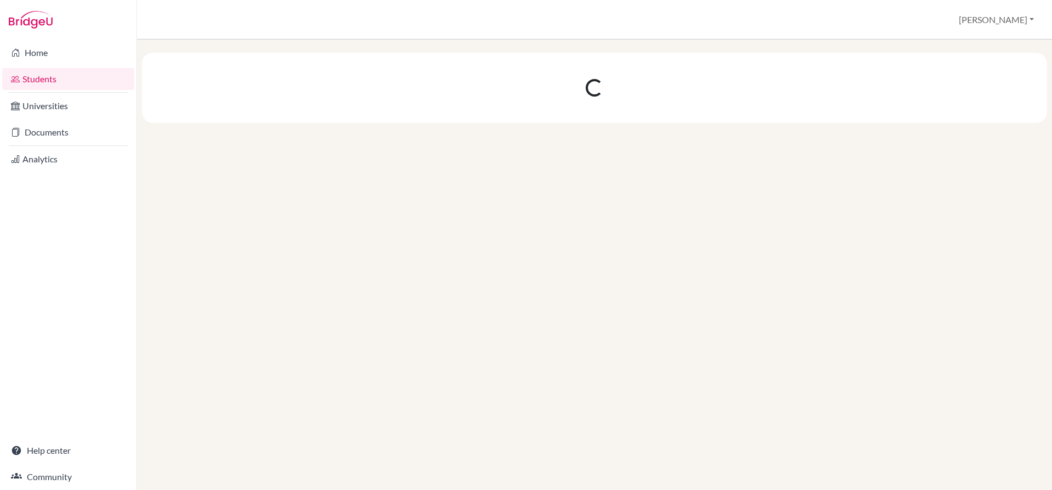
scroll to position [0, 0]
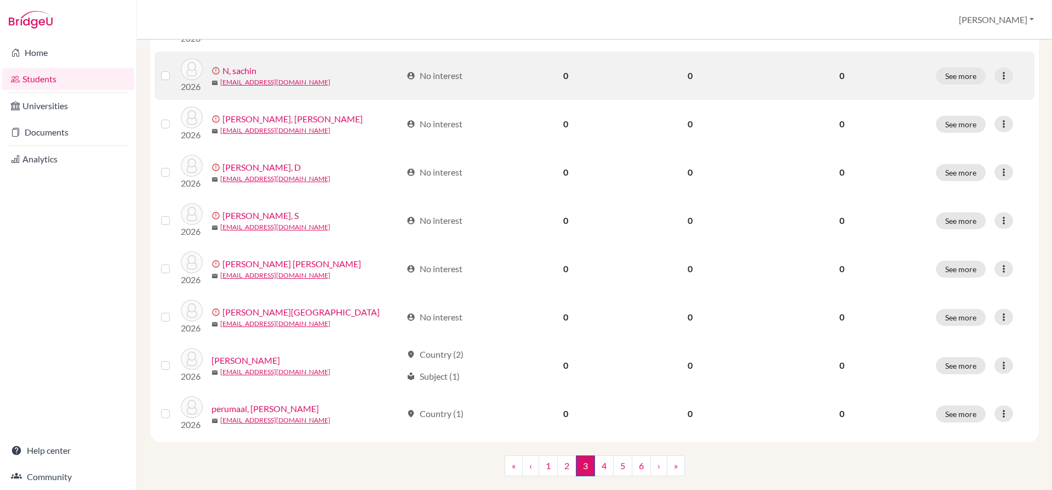
scroll to position [765, 0]
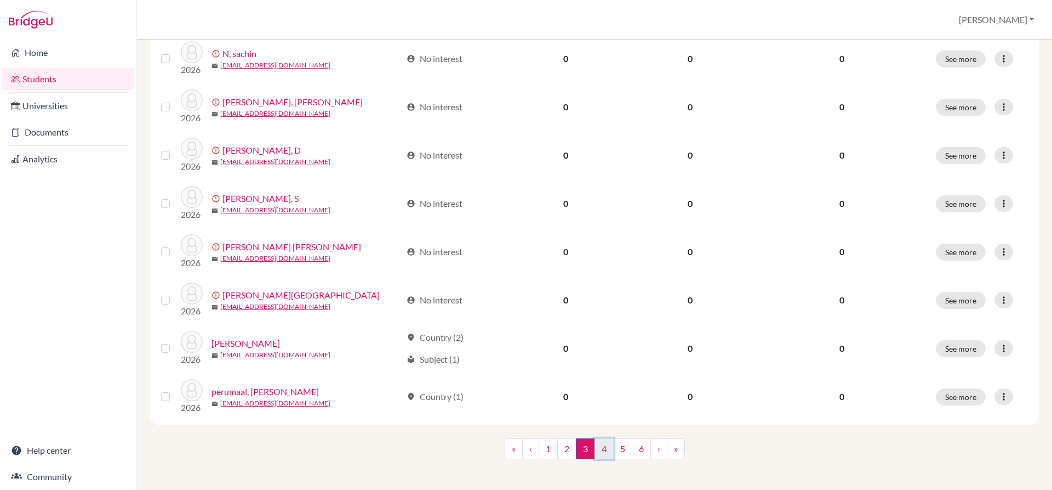
click at [599, 445] on link "4" at bounding box center [604, 448] width 19 height 21
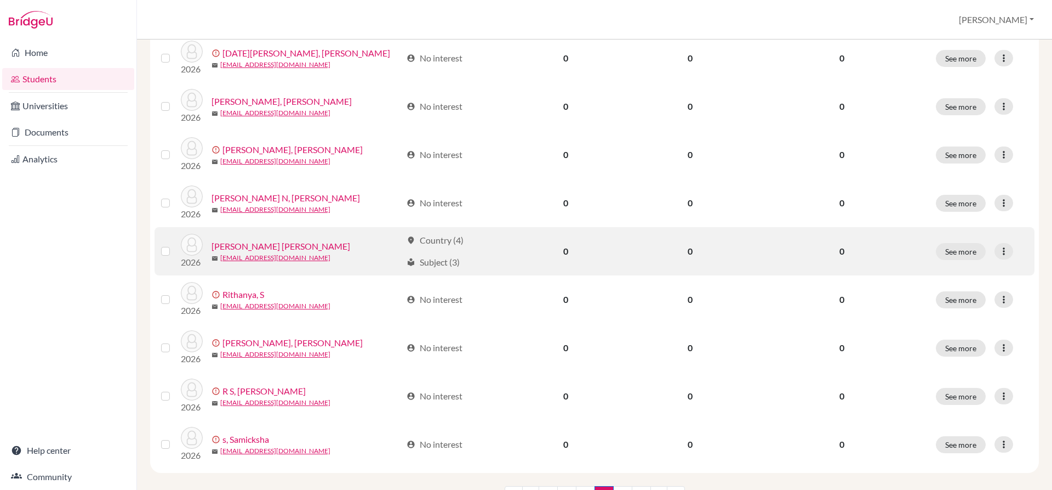
scroll to position [765, 0]
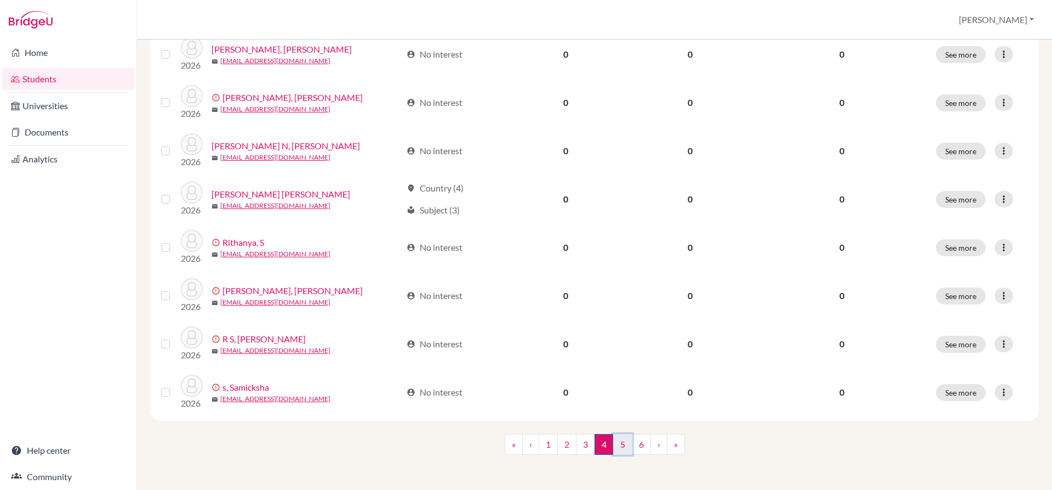
click at [615, 452] on link "5" at bounding box center [622, 444] width 19 height 21
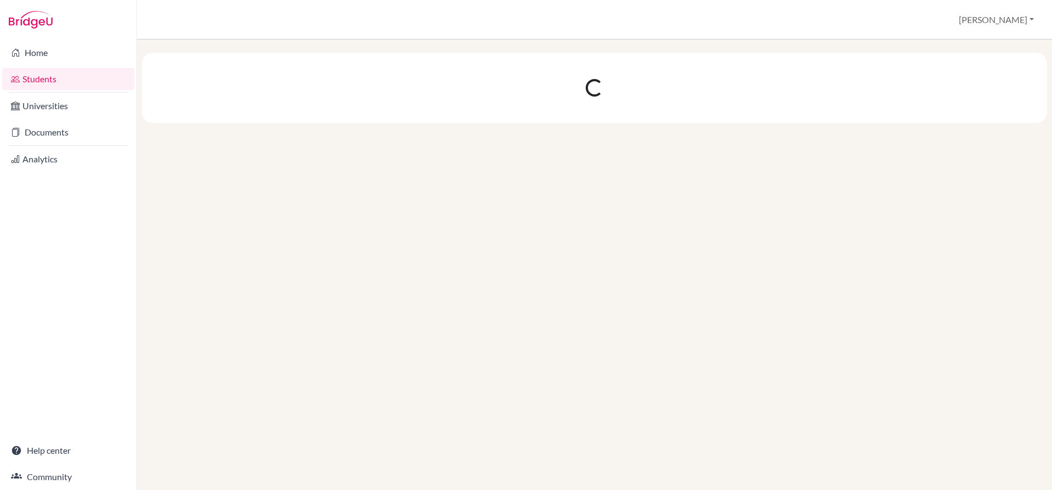
scroll to position [0, 0]
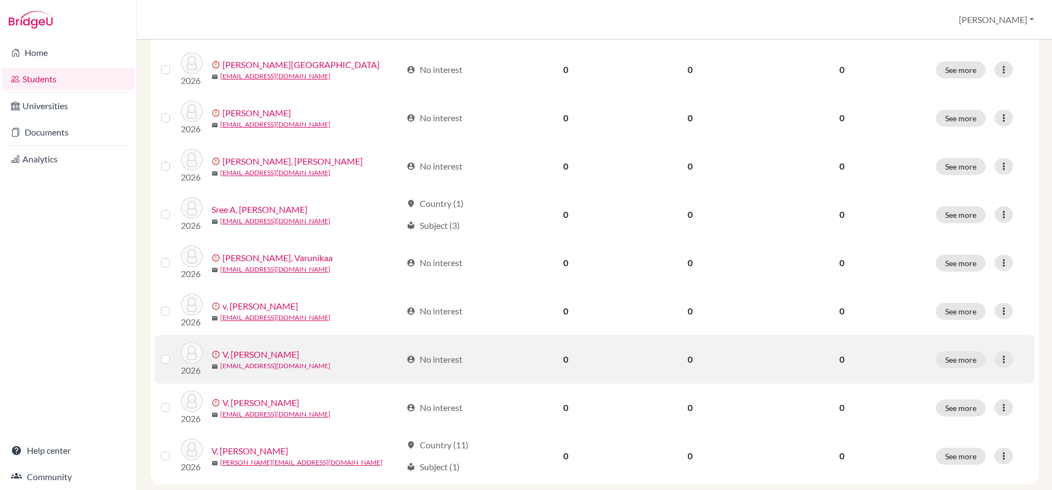
scroll to position [765, 0]
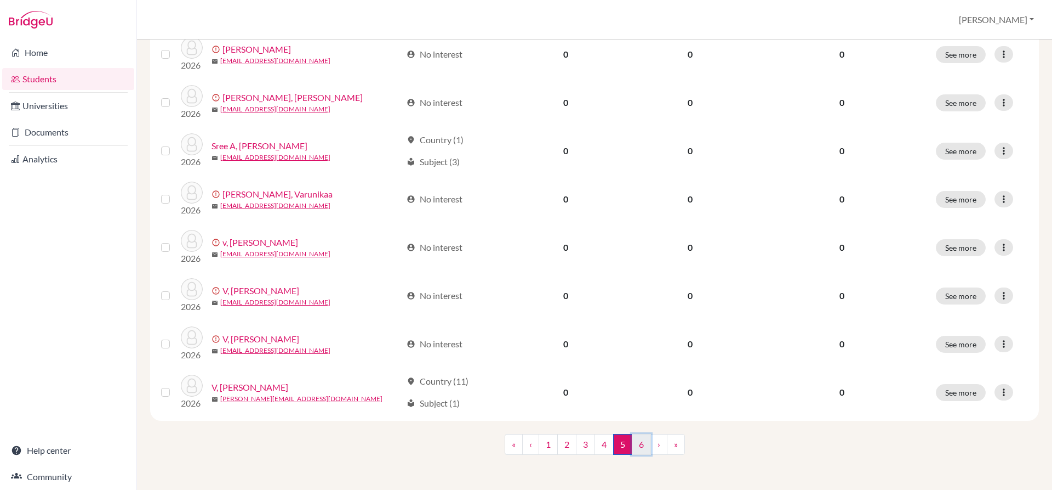
click at [635, 444] on link "6" at bounding box center [641, 444] width 19 height 21
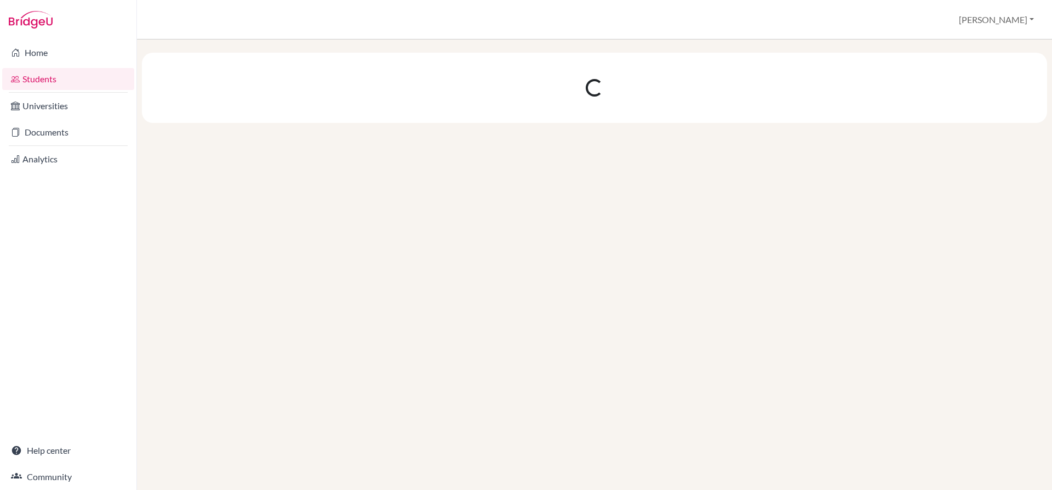
scroll to position [0, 0]
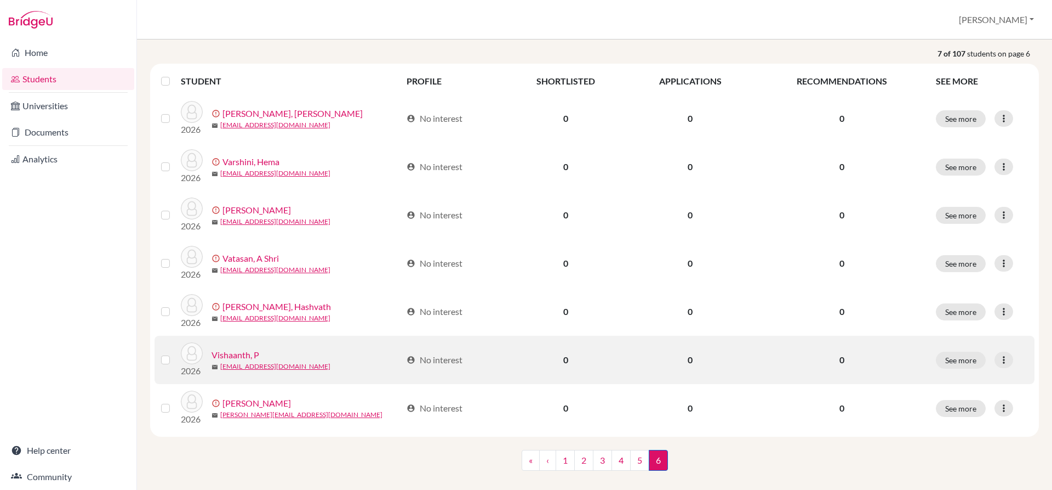
scroll to position [138, 0]
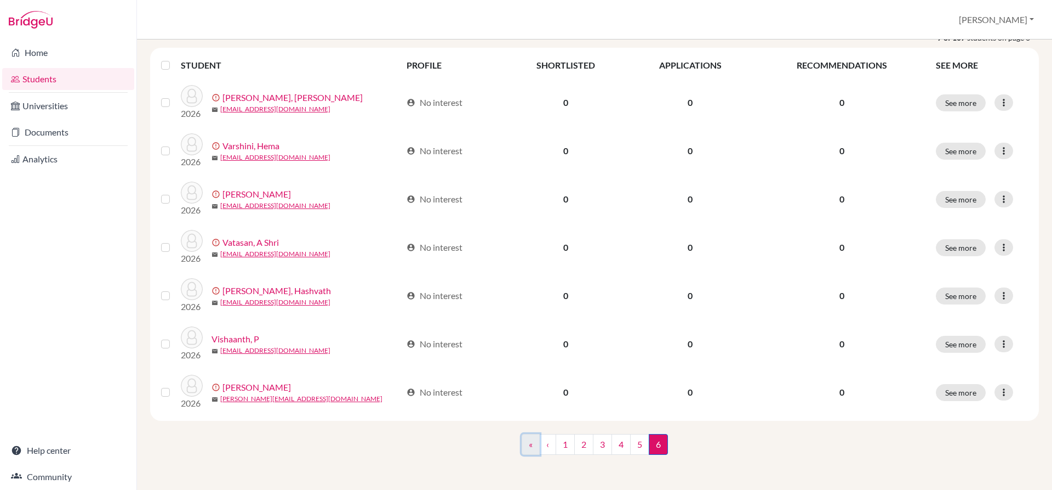
click at [531, 448] on link "«" at bounding box center [531, 444] width 18 height 21
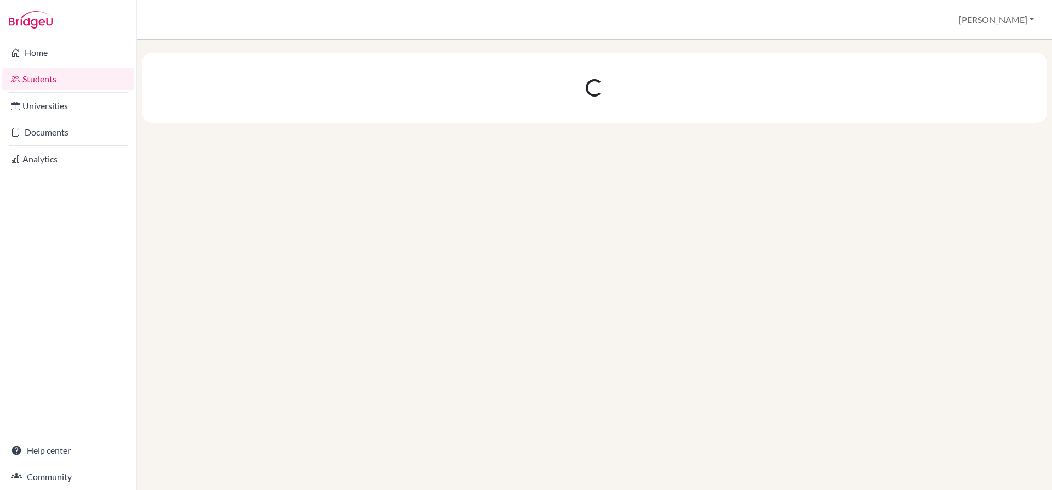
scroll to position [0, 0]
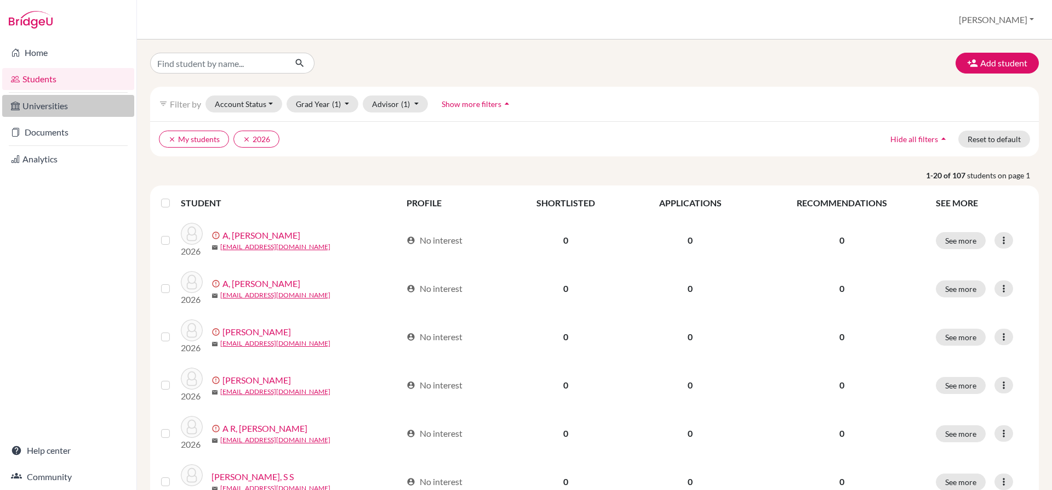
click at [48, 105] on link "Universities" at bounding box center [68, 106] width 132 height 22
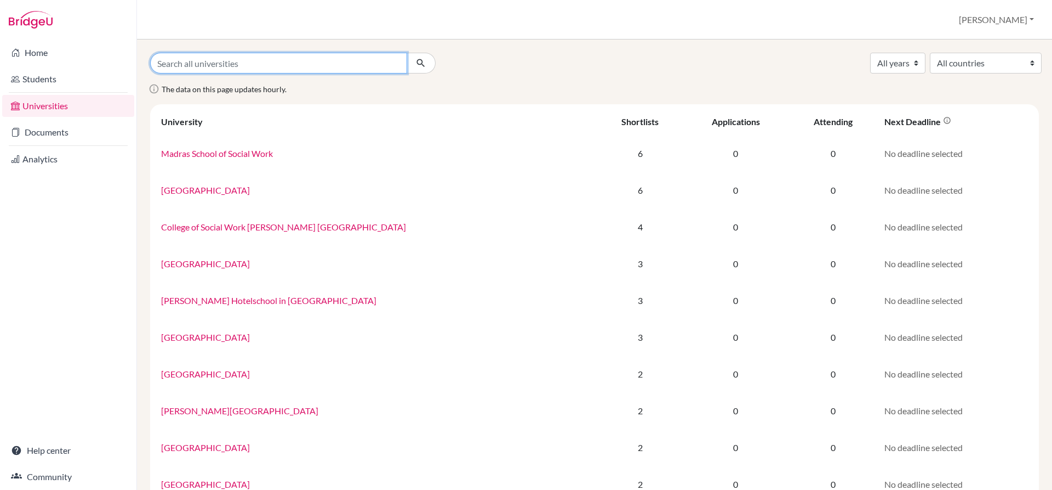
click at [242, 72] on input "Search all universities" at bounding box center [278, 63] width 257 height 21
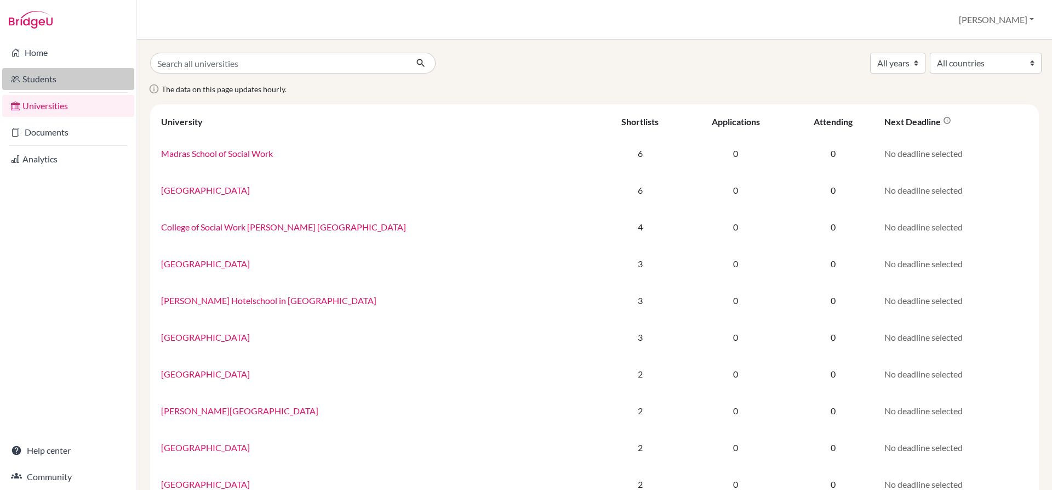
click at [52, 77] on link "Students" at bounding box center [68, 79] width 132 height 22
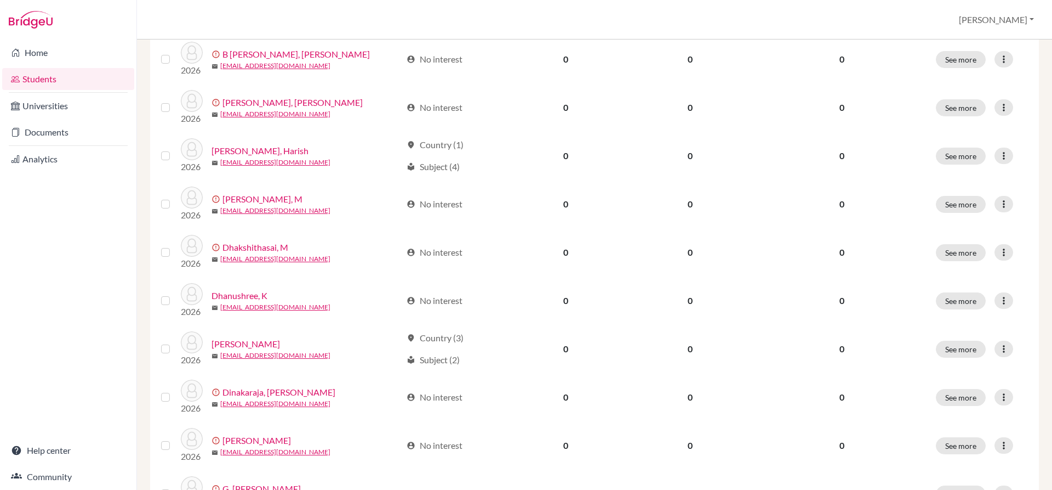
scroll to position [765, 0]
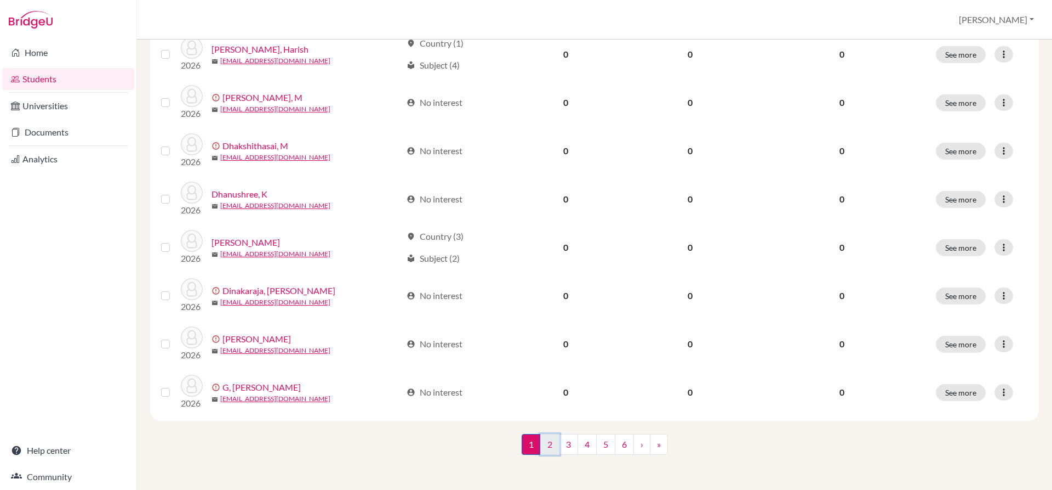
click at [550, 448] on link "2" at bounding box center [549, 444] width 19 height 21
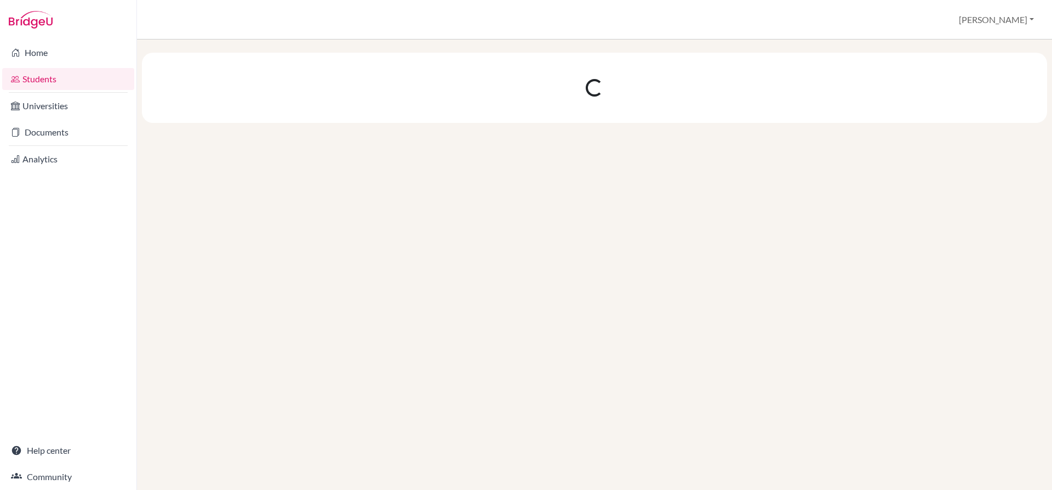
scroll to position [0, 0]
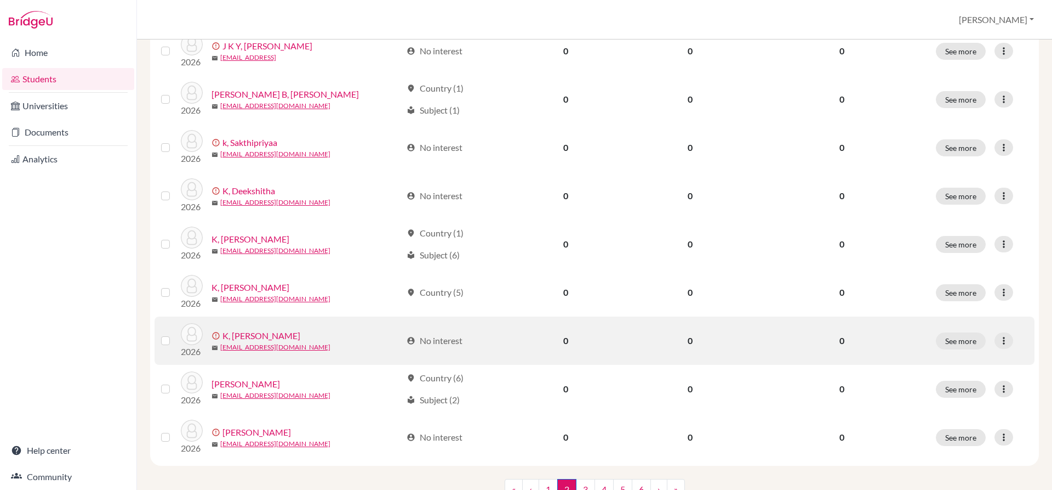
scroll to position [765, 0]
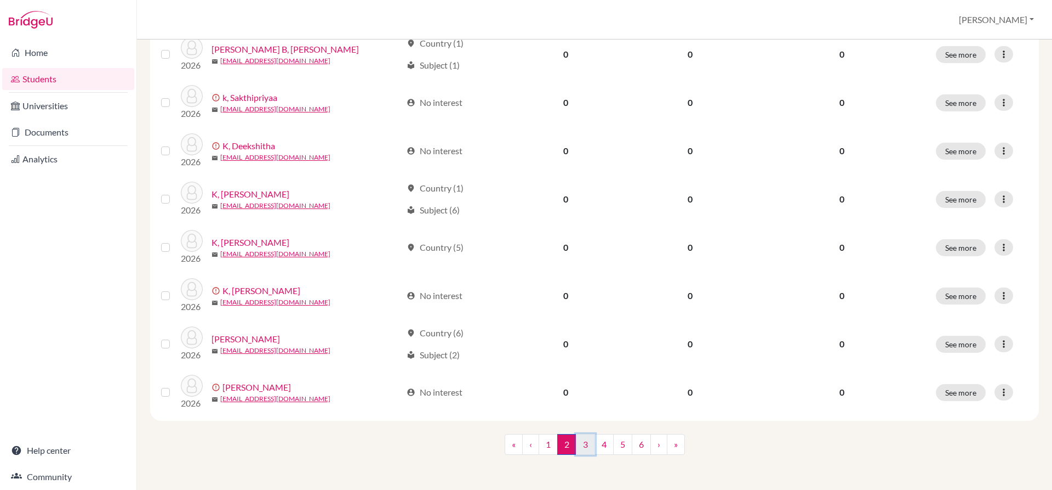
click at [577, 450] on link "3" at bounding box center [585, 444] width 19 height 21
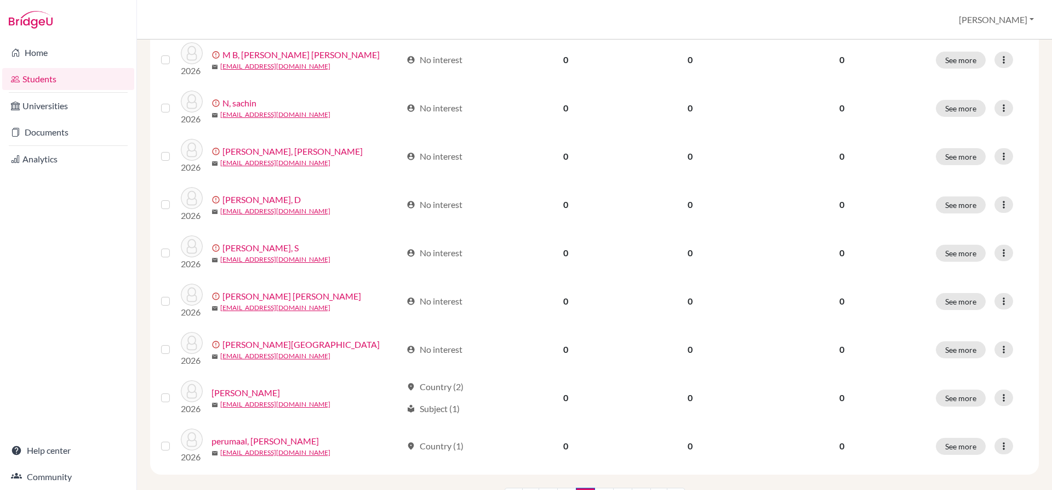
scroll to position [765, 0]
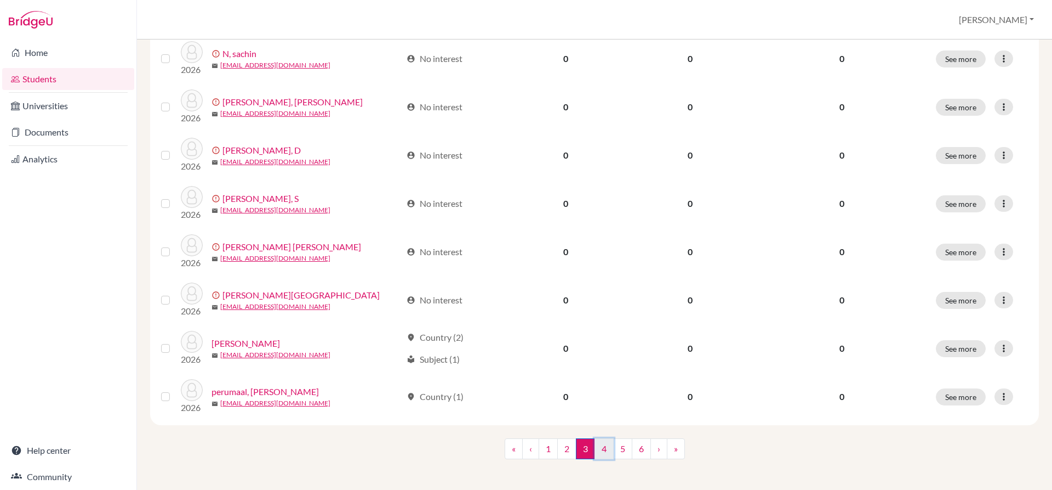
click at [597, 441] on link "4" at bounding box center [604, 448] width 19 height 21
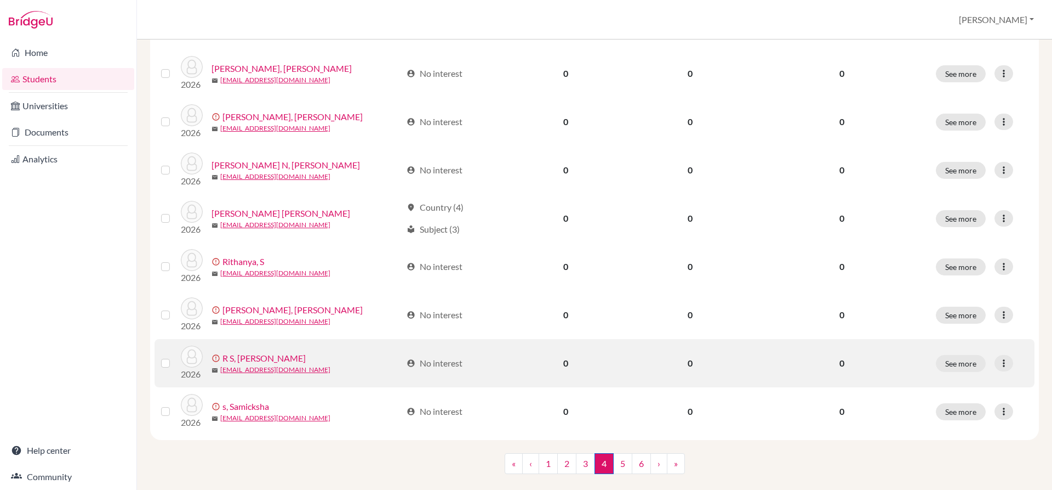
scroll to position [765, 0]
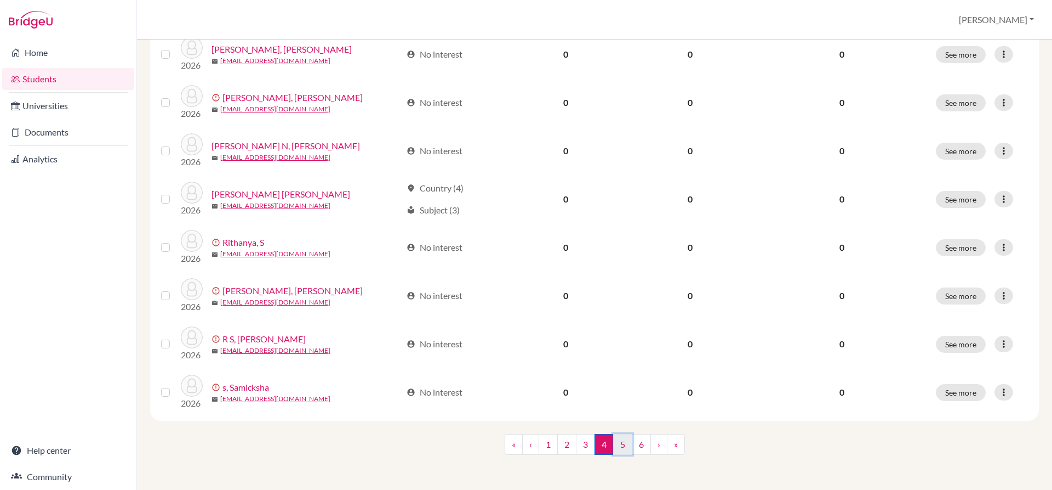
click at [619, 442] on link "5" at bounding box center [622, 444] width 19 height 21
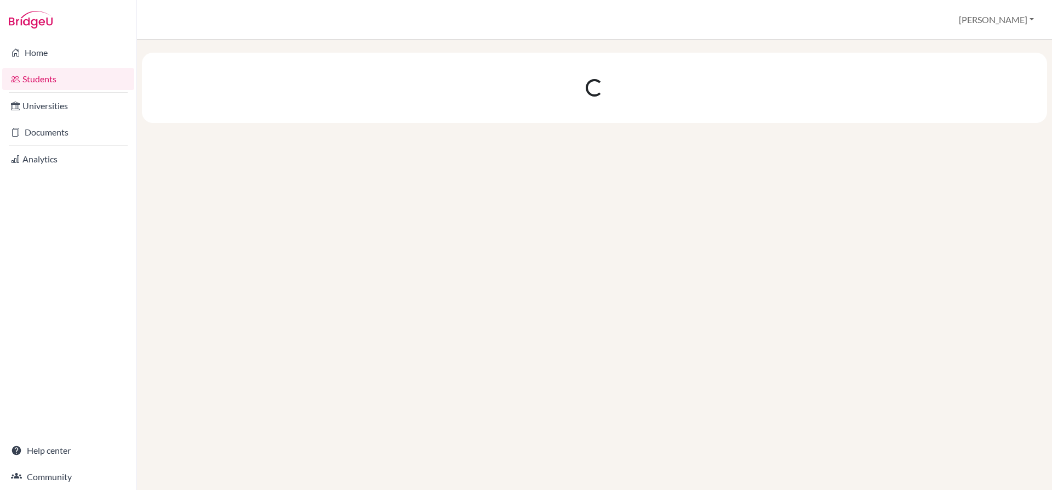
scroll to position [0, 0]
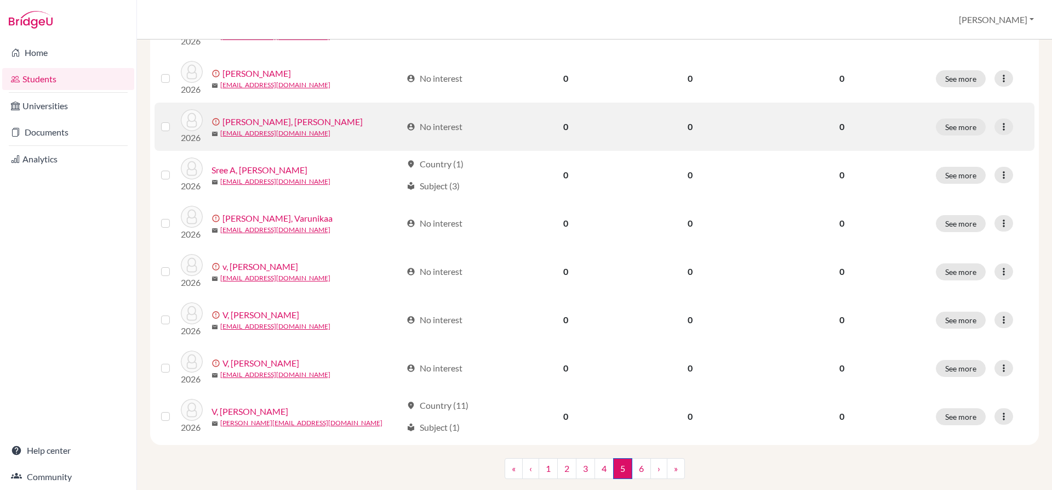
scroll to position [765, 0]
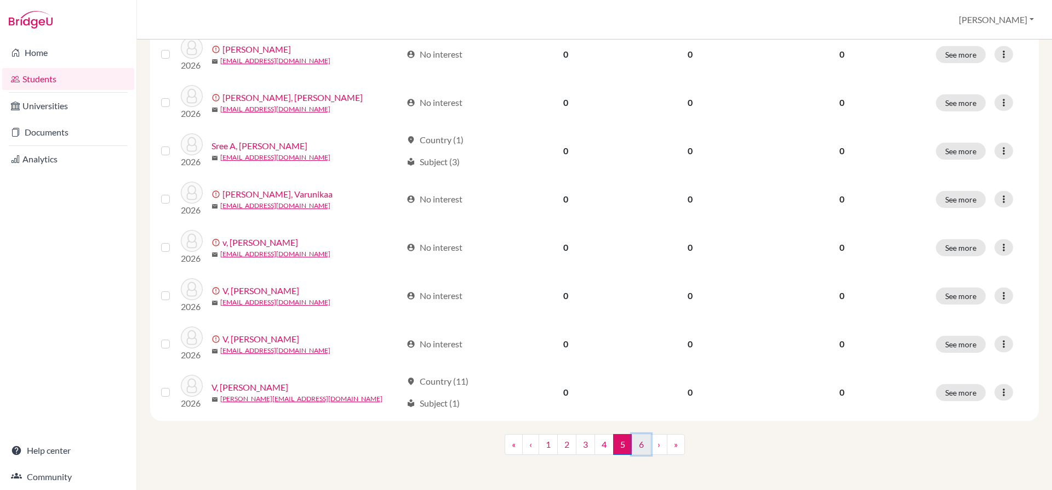
click at [635, 443] on link "6" at bounding box center [641, 444] width 19 height 21
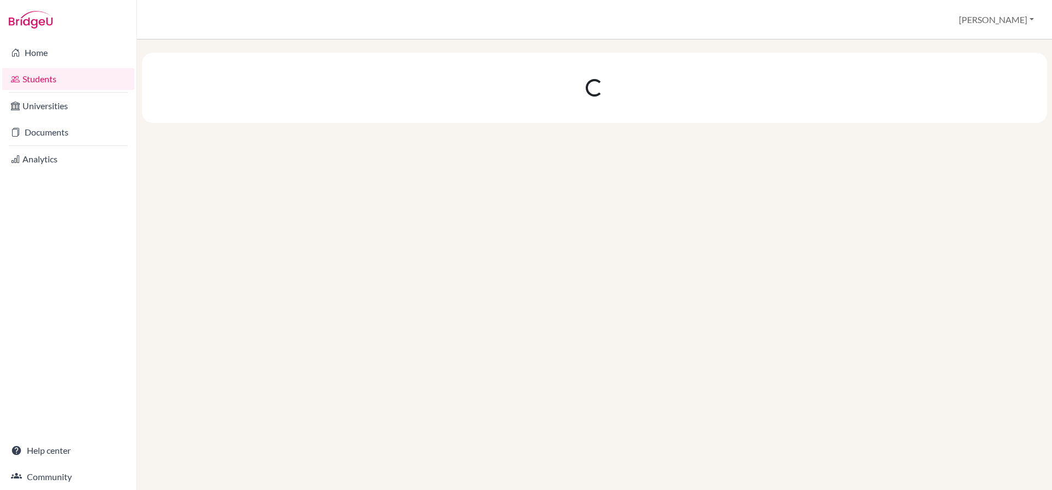
scroll to position [0, 0]
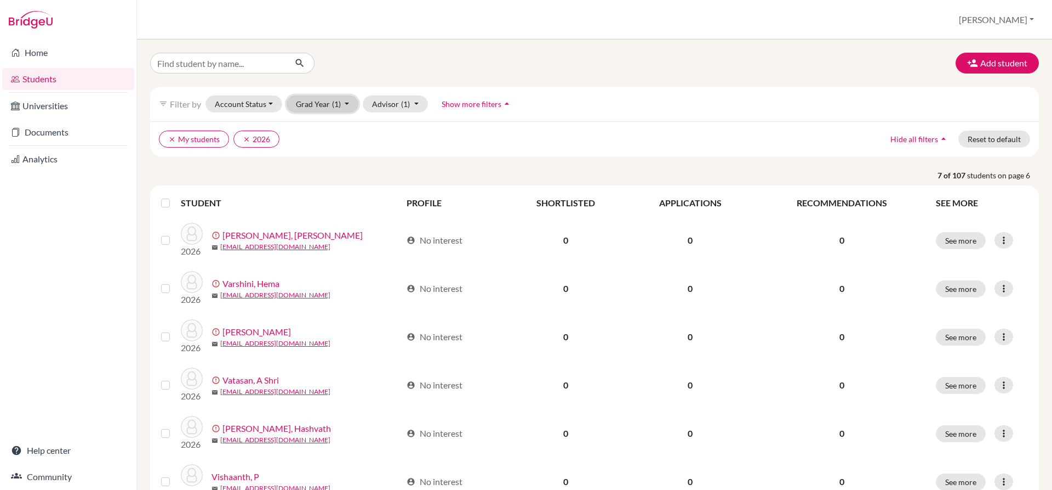
click at [349, 103] on button "Grad Year (1)" at bounding box center [323, 103] width 72 height 17
click at [333, 199] on icon "done" at bounding box center [333, 197] width 11 height 11
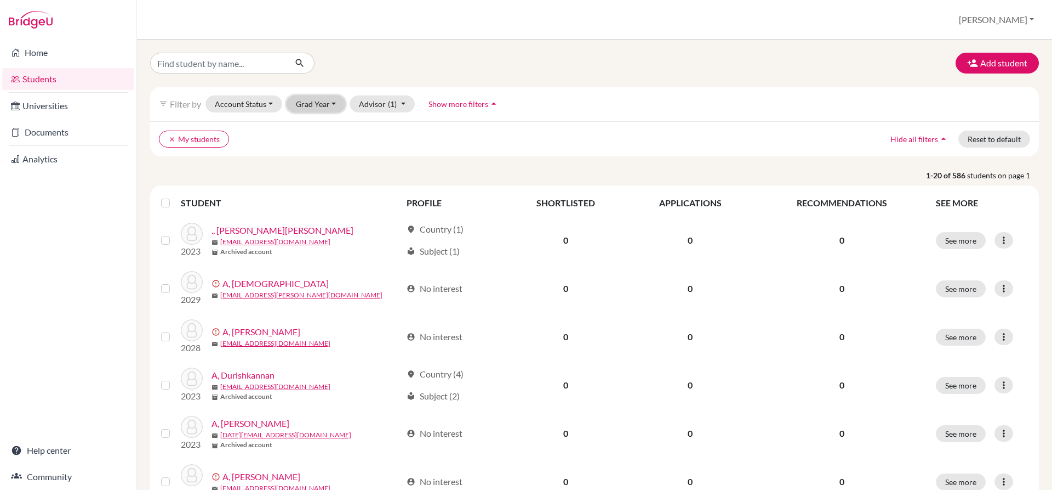
click at [333, 103] on button "Grad Year" at bounding box center [316, 103] width 59 height 17
click at [314, 210] on span "2025" at bounding box center [310, 214] width 20 height 13
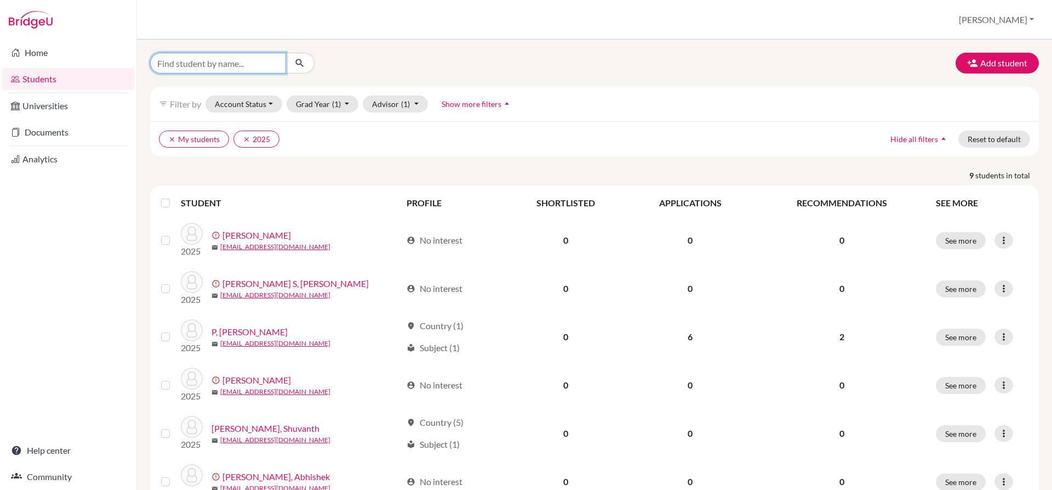
click at [217, 64] on input "Find student by name..." at bounding box center [218, 63] width 136 height 21
type input "[PERSON_NAME]"
click at [296, 61] on icon "submit" at bounding box center [299, 63] width 11 height 11
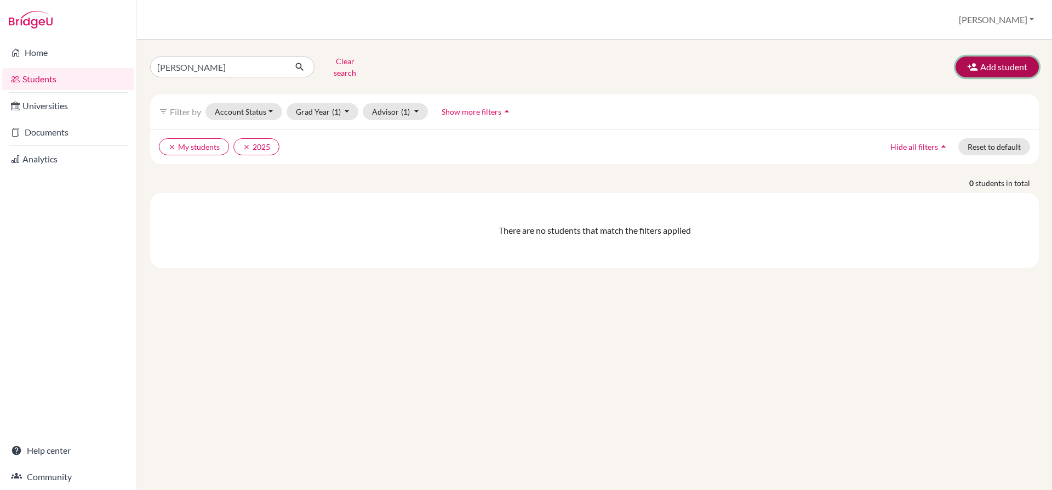
click at [1006, 71] on button "Add student" at bounding box center [997, 66] width 83 height 21
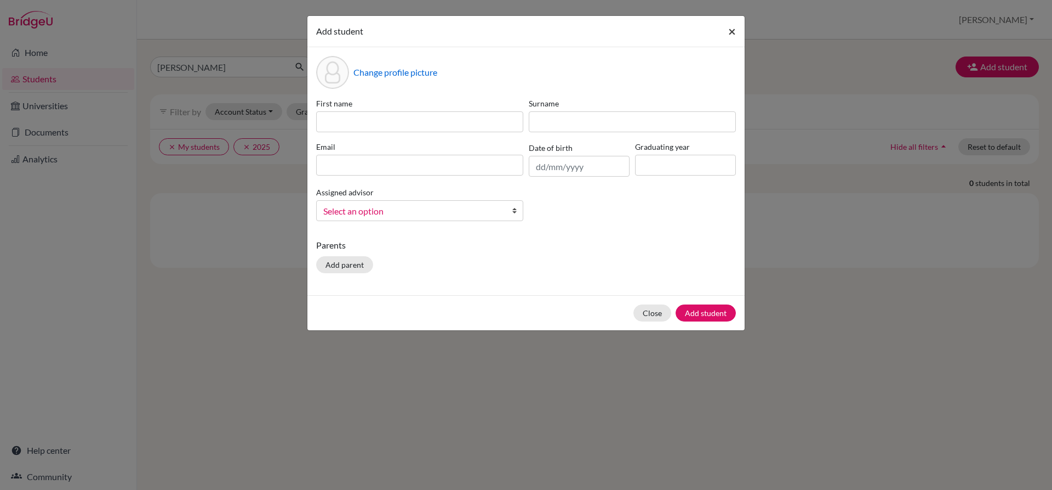
click at [732, 26] on span "×" at bounding box center [733, 31] width 8 height 16
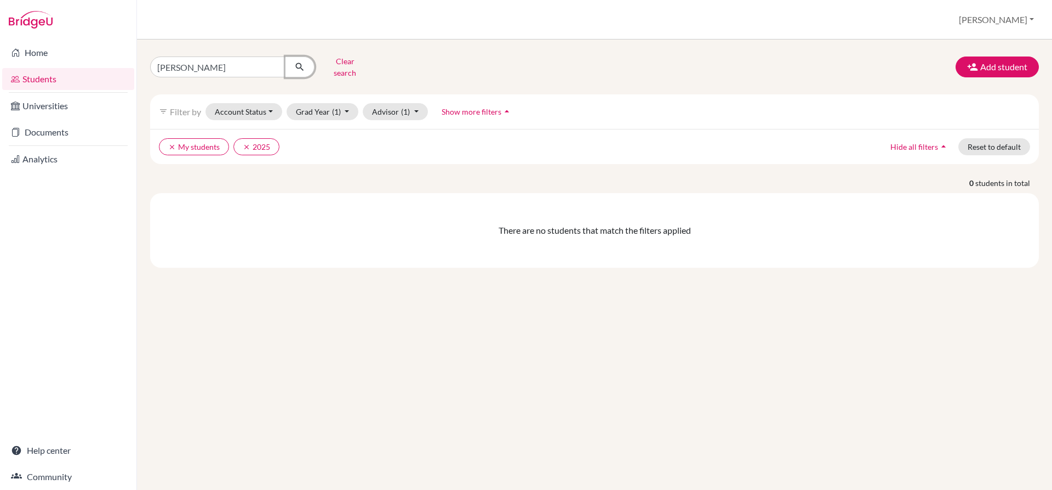
click at [301, 61] on icon "submit" at bounding box center [299, 66] width 11 height 11
drag, startPoint x: 257, startPoint y: 65, endPoint x: 141, endPoint y: 66, distance: 115.1
click at [141, 66] on div "Anushka venkatesh Clear search Add student filter_list Filter by Account Status…" at bounding box center [594, 264] width 915 height 450
type input "Sidharth P"
click at [342, 103] on button "Grad Year (1)" at bounding box center [323, 111] width 72 height 17
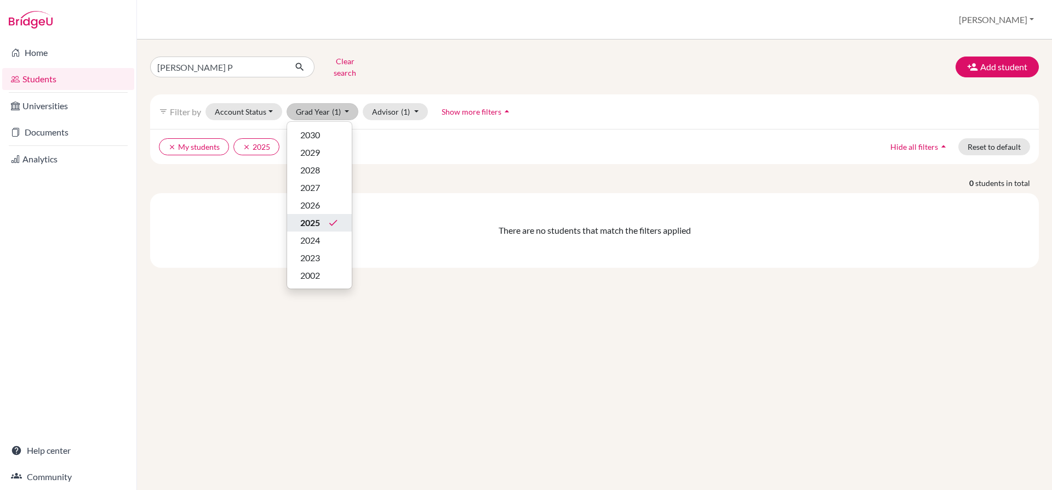
click at [315, 216] on span "2025" at bounding box center [310, 222] width 20 height 13
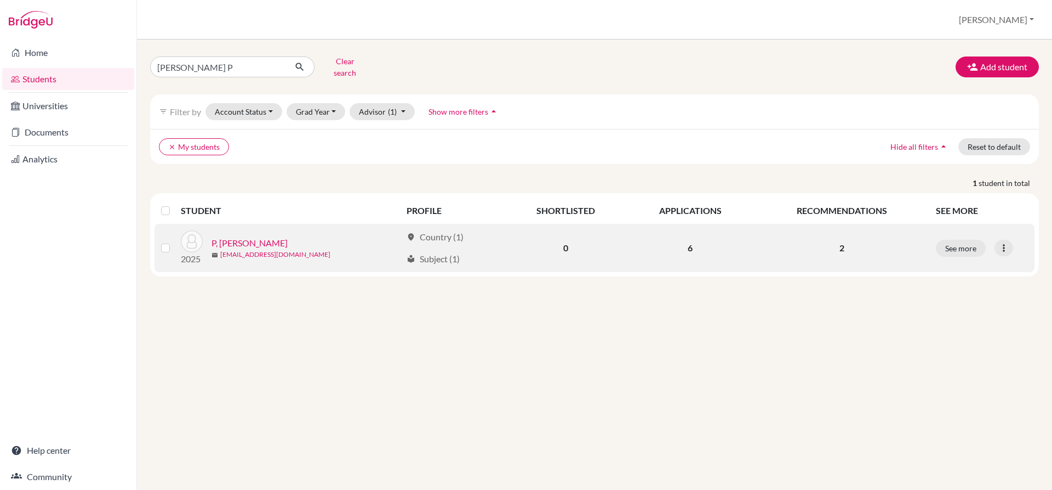
click at [244, 249] on link "sidharthxd67@gmail.com" at bounding box center [275, 254] width 110 height 10
click at [966, 241] on button "See more" at bounding box center [961, 248] width 50 height 17
click at [243, 236] on link "P, Sidharth" at bounding box center [250, 242] width 76 height 13
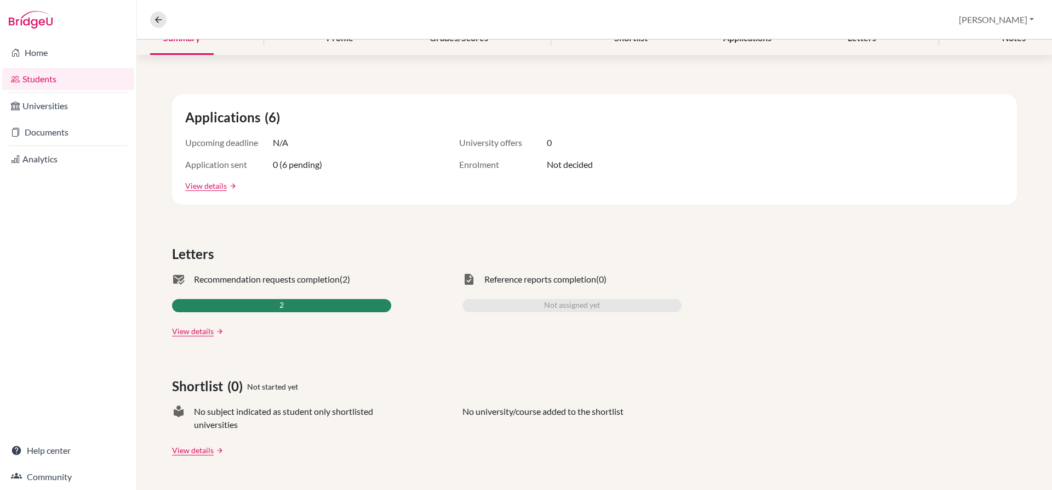
scroll to position [110, 0]
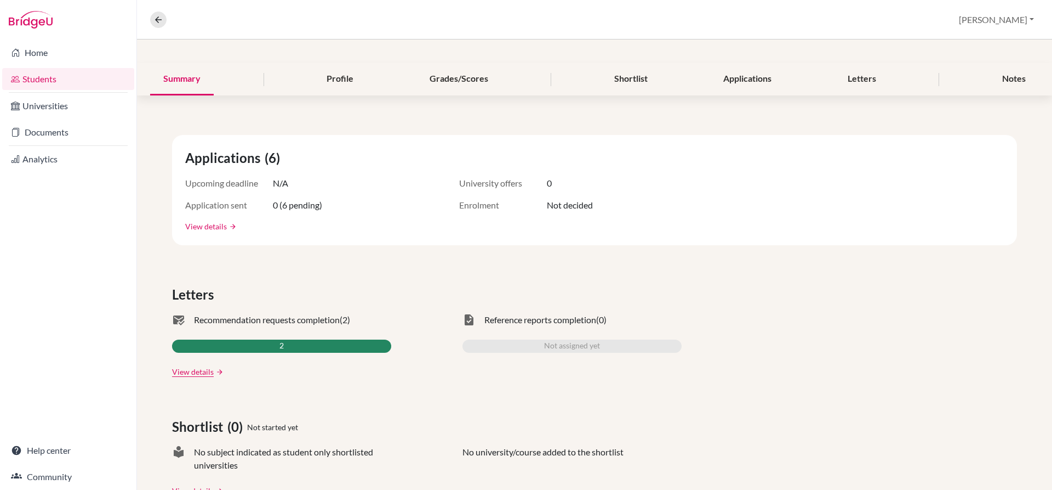
click at [220, 231] on link "View details" at bounding box center [206, 226] width 42 height 12
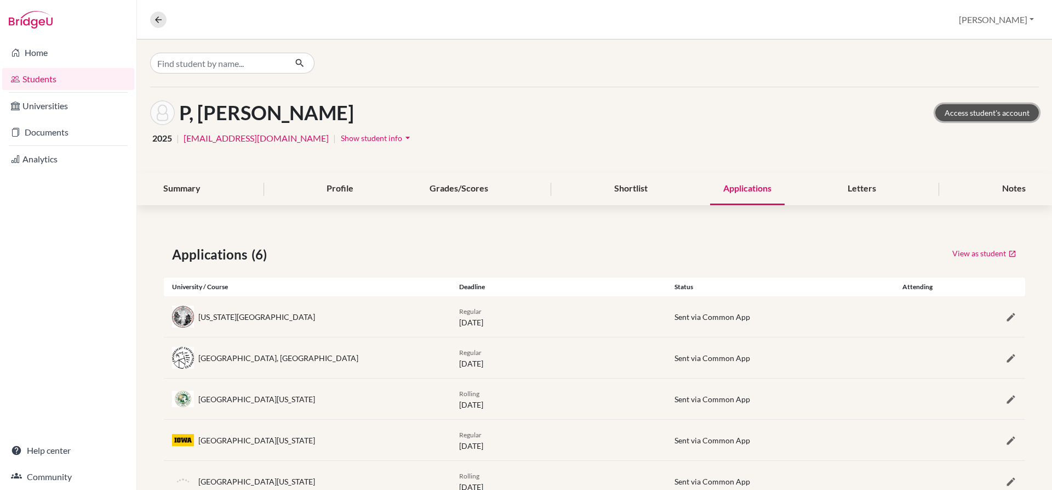
click at [993, 110] on link "Access student's account" at bounding box center [988, 112] width 104 height 17
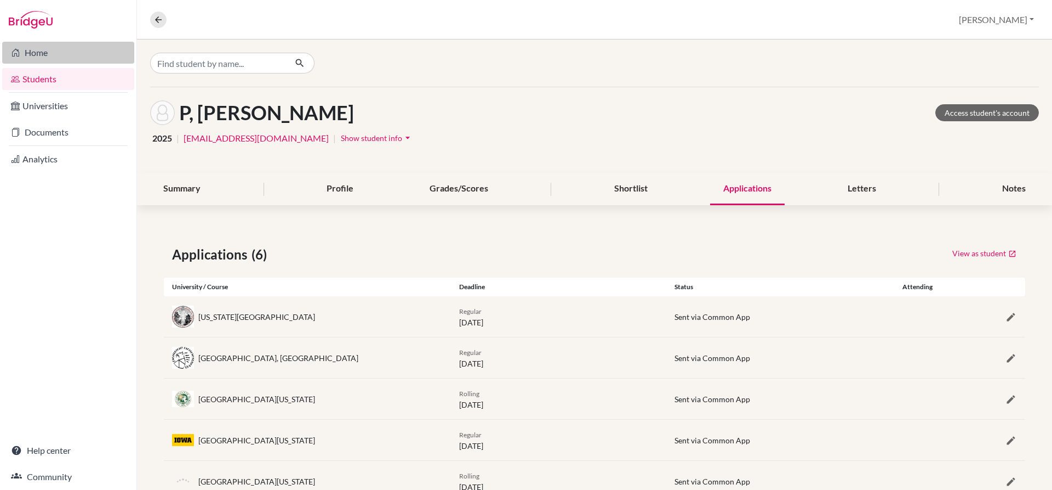
click at [52, 56] on link "Home" at bounding box center [68, 53] width 132 height 22
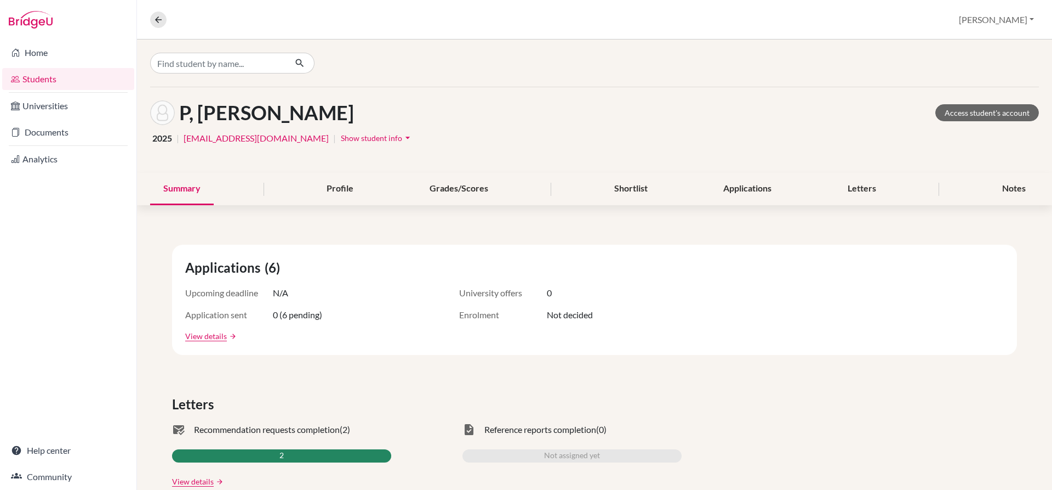
click at [61, 86] on link "Students" at bounding box center [68, 79] width 132 height 22
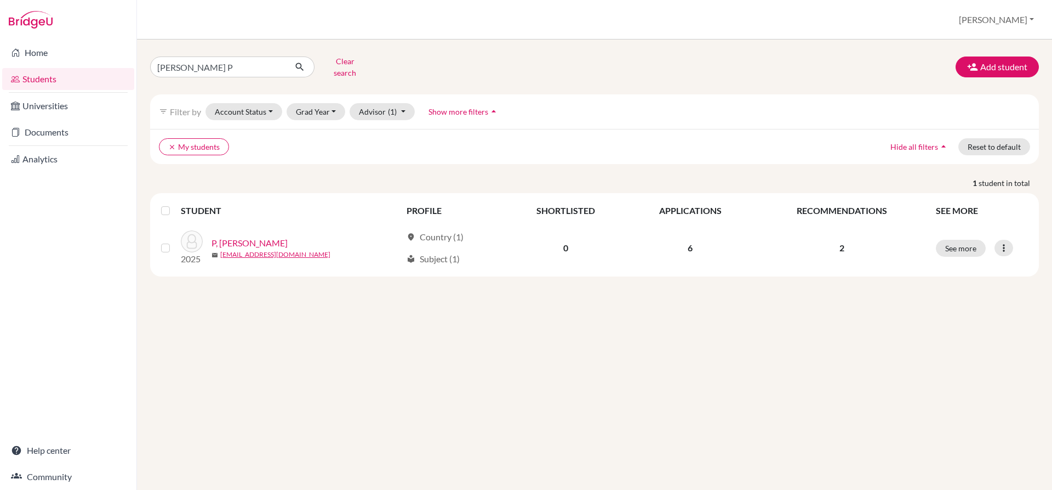
click at [63, 83] on link "Students" at bounding box center [68, 79] width 132 height 22
click at [400, 103] on button "Advisor (1)" at bounding box center [382, 111] width 65 height 17
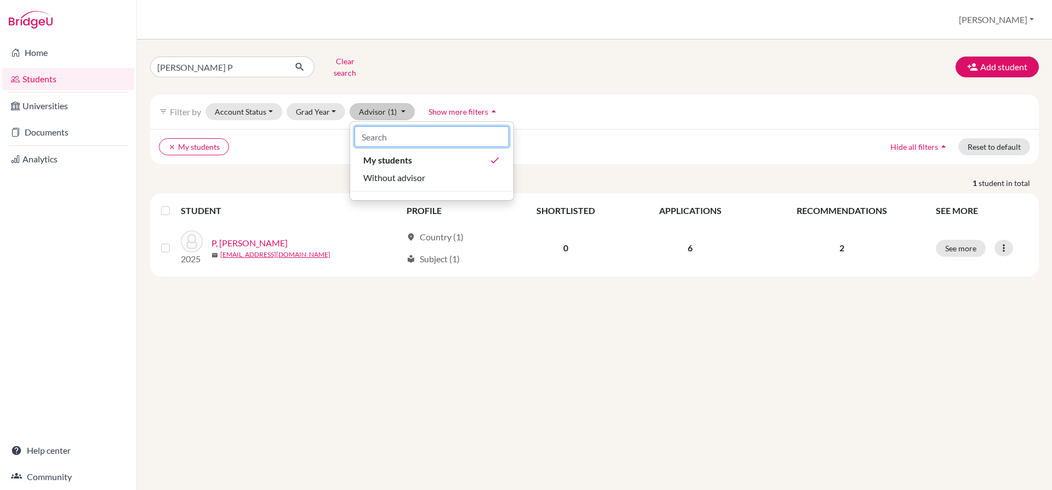
click at [399, 126] on input at bounding box center [432, 136] width 155 height 21
type input "A"
click at [254, 103] on button "Account Status" at bounding box center [244, 111] width 77 height 17
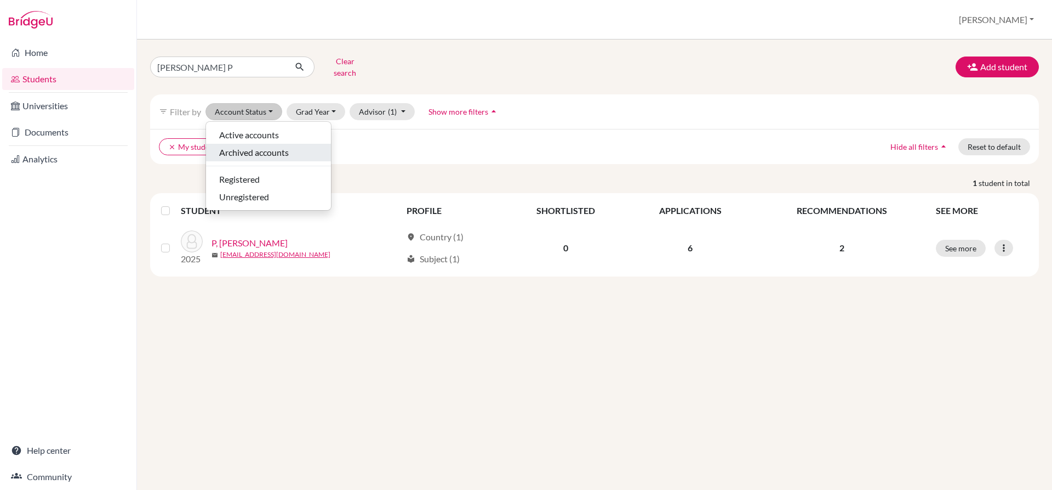
click at [261, 146] on span "Archived accounts" at bounding box center [254, 152] width 70 height 13
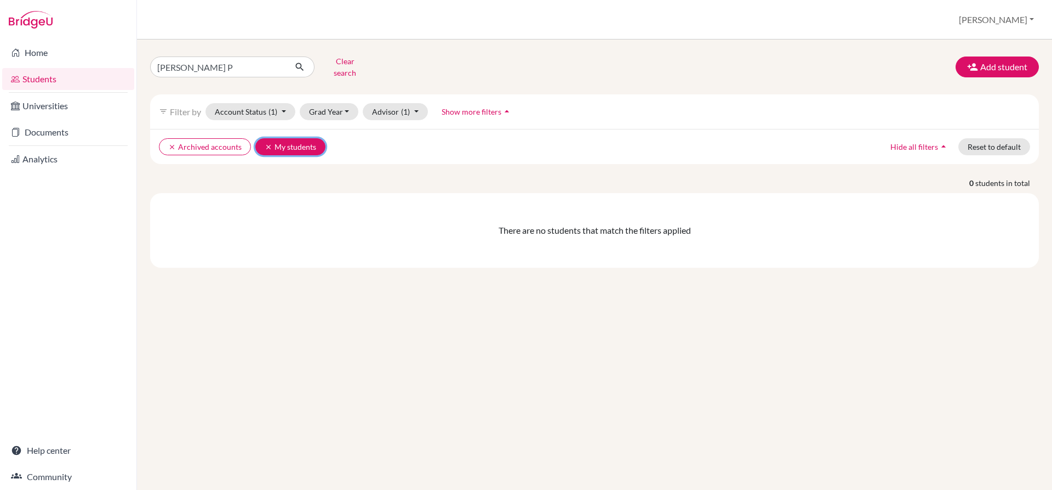
click at [281, 138] on button "clear My students" at bounding box center [290, 146] width 70 height 17
click at [343, 103] on button "Grad Year" at bounding box center [329, 111] width 59 height 17
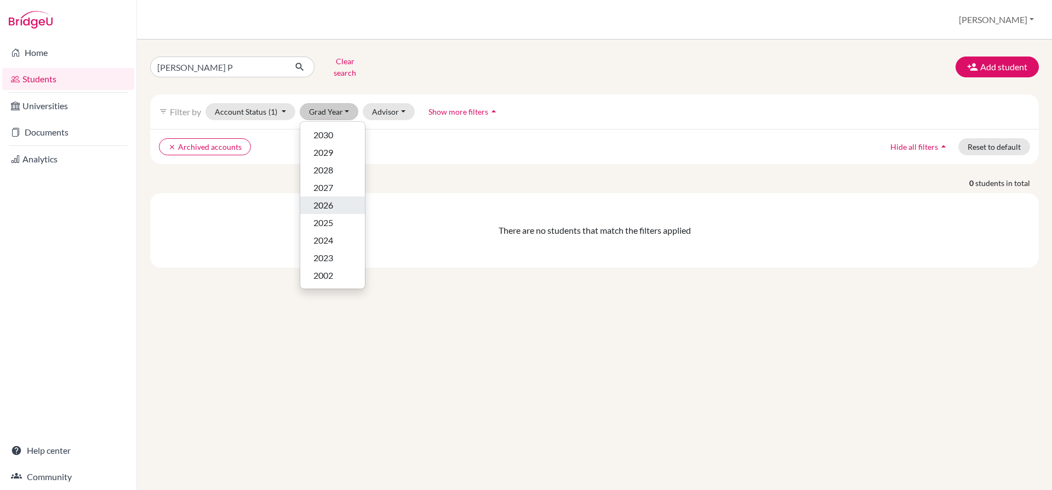
click at [342, 204] on button "2026" at bounding box center [332, 205] width 65 height 18
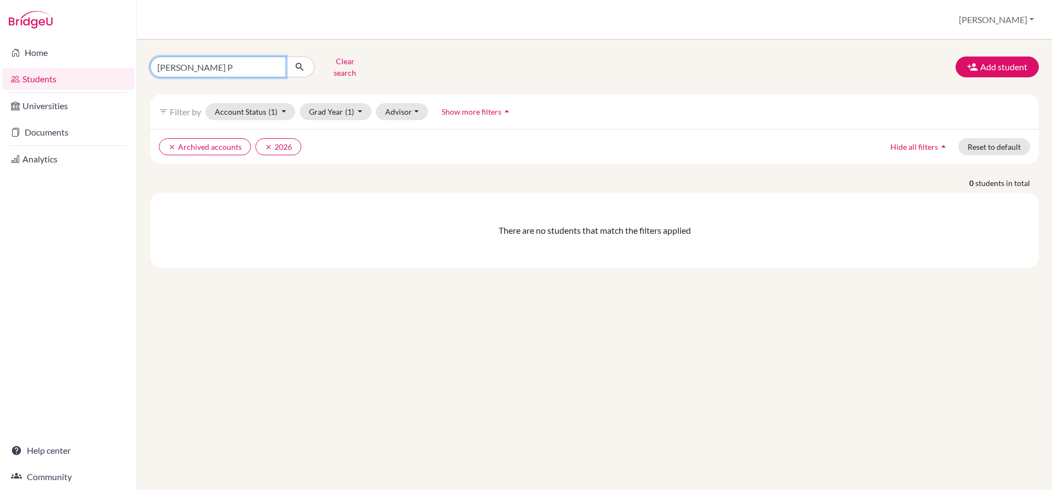
drag, startPoint x: 217, startPoint y: 65, endPoint x: 136, endPoint y: 66, distance: 80.0
click at [136, 66] on div "Home Students Universities Documents Analytics Help center Community Students o…" at bounding box center [526, 245] width 1052 height 490
type input "Anushka venkatesh"
click at [297, 64] on icon "submit" at bounding box center [299, 66] width 11 height 11
click at [286, 104] on button "Account Status (1)" at bounding box center [251, 111] width 90 height 17
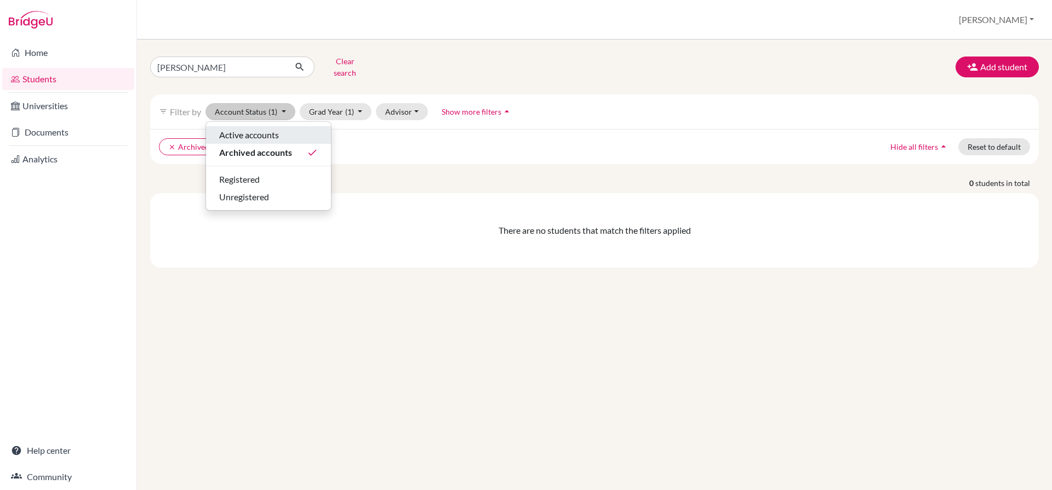
click at [281, 128] on div "Active accounts" at bounding box center [268, 134] width 99 height 13
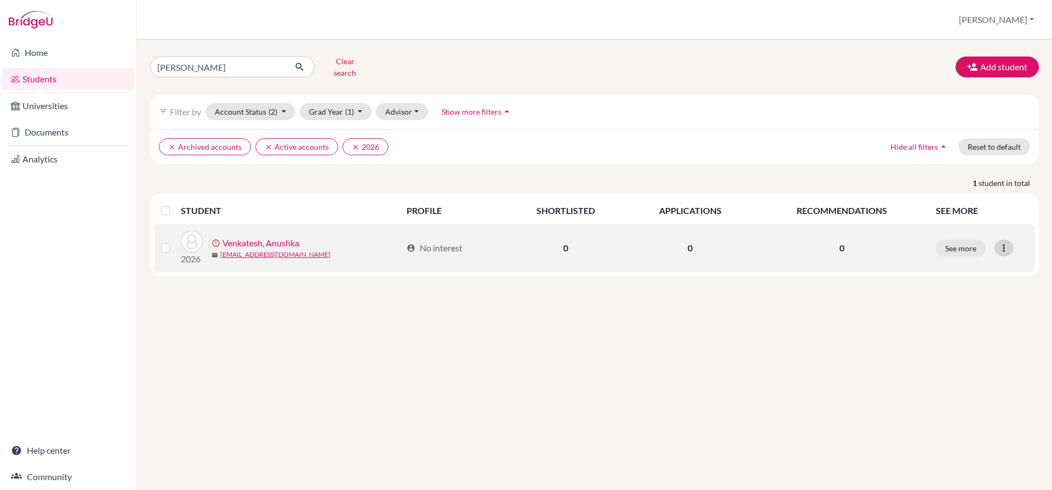
click at [1005, 245] on icon at bounding box center [1004, 247] width 11 height 11
click at [260, 249] on link "anushkavenkatesh01@gmail.com" at bounding box center [275, 254] width 110 height 10
click at [259, 236] on link "Venkatesh, Anushka" at bounding box center [261, 242] width 77 height 13
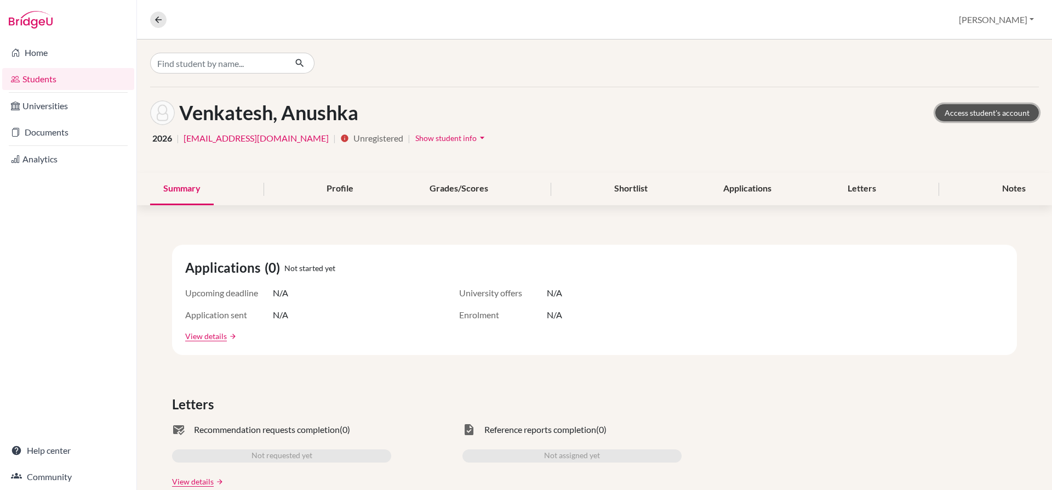
click at [963, 114] on link "Access student's account" at bounding box center [988, 112] width 104 height 17
click at [477, 138] on icon "arrow_drop_down" at bounding box center [482, 137] width 11 height 11
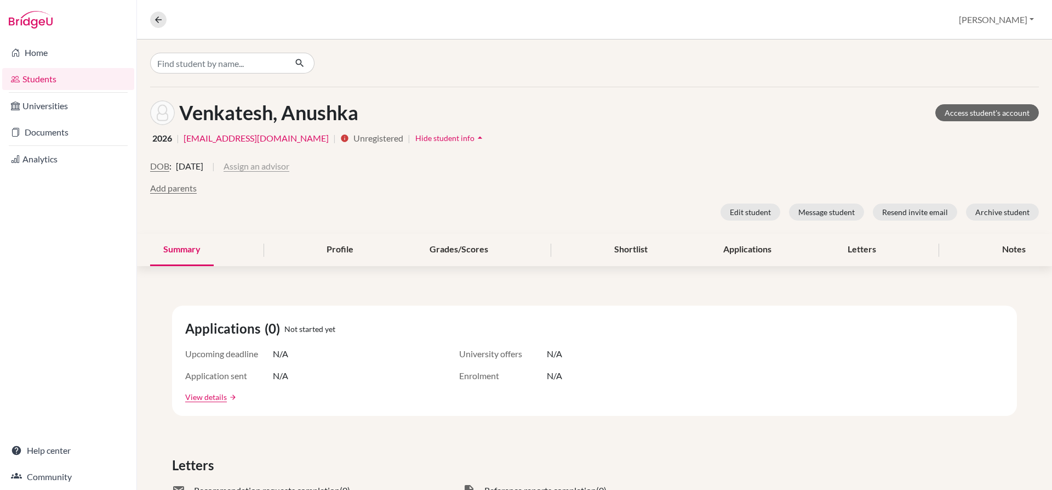
click at [289, 165] on button "Assign an advisor" at bounding box center [257, 166] width 66 height 13
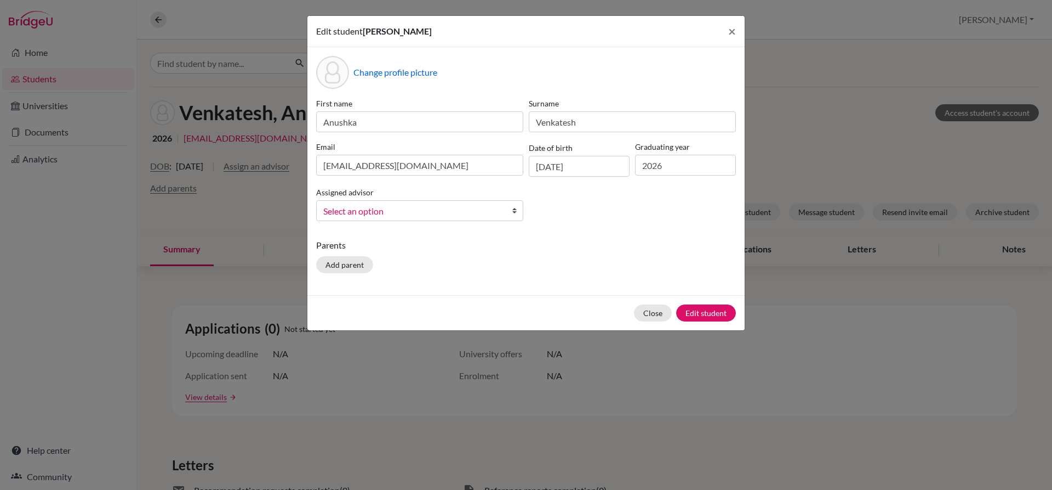
click at [515, 209] on b at bounding box center [517, 211] width 11 height 20
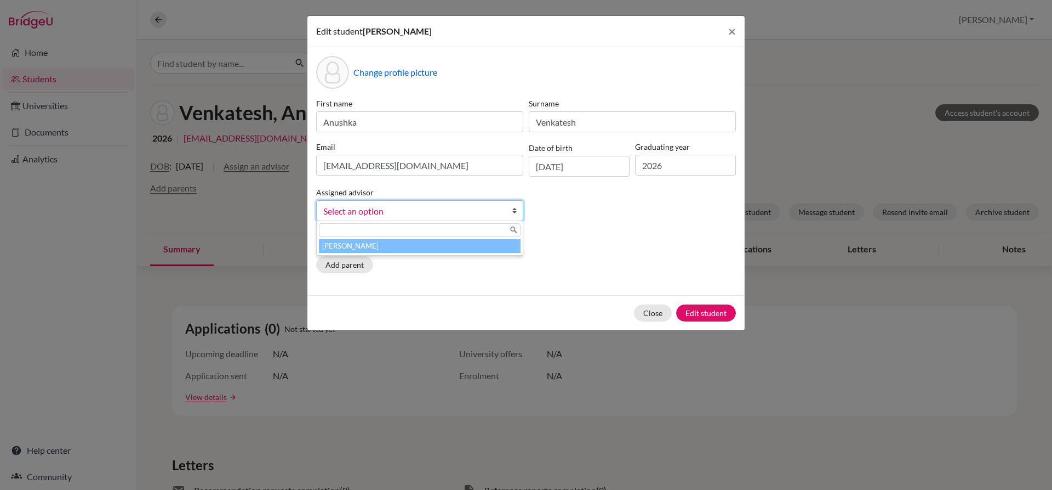
click at [429, 242] on li "[PERSON_NAME]" at bounding box center [420, 246] width 202 height 14
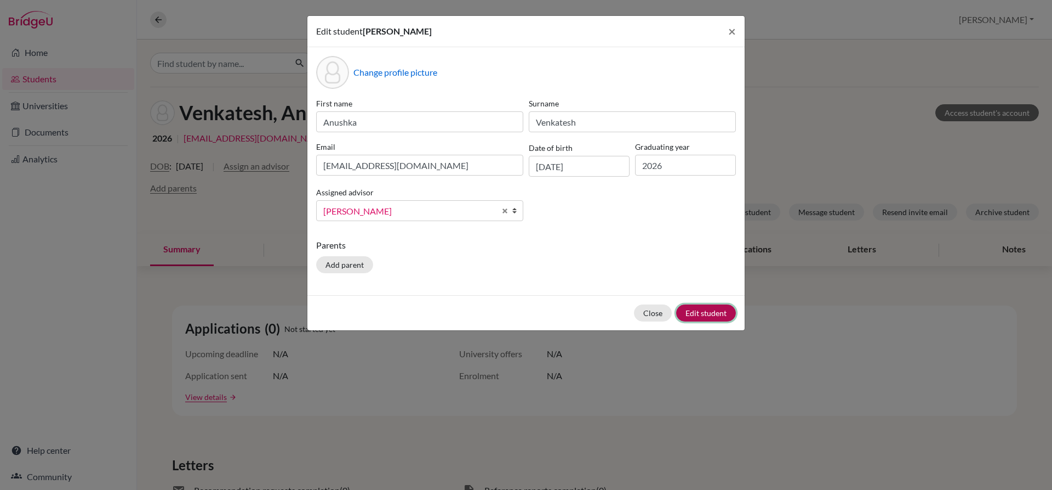
click at [721, 313] on button "Edit student" at bounding box center [706, 312] width 60 height 17
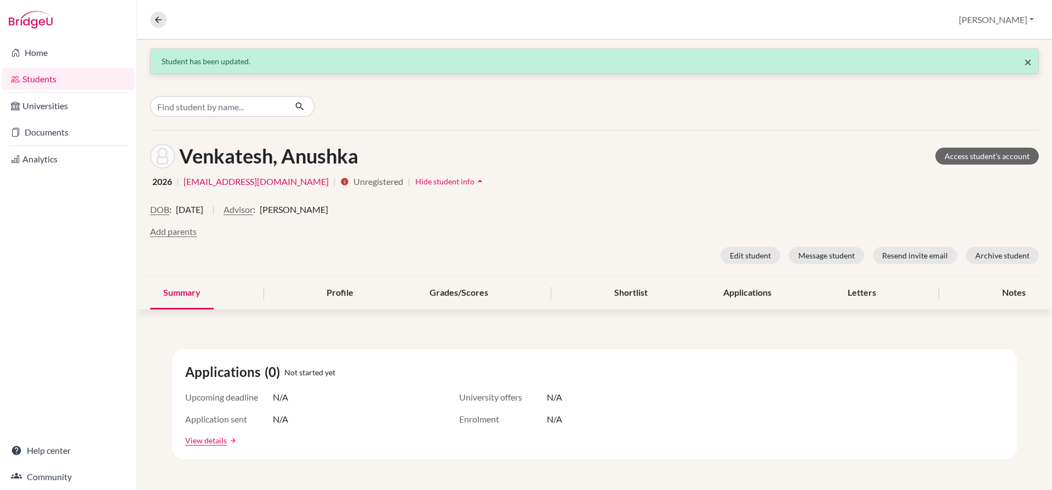
click at [1025, 62] on span "×" at bounding box center [1029, 62] width 8 height 16
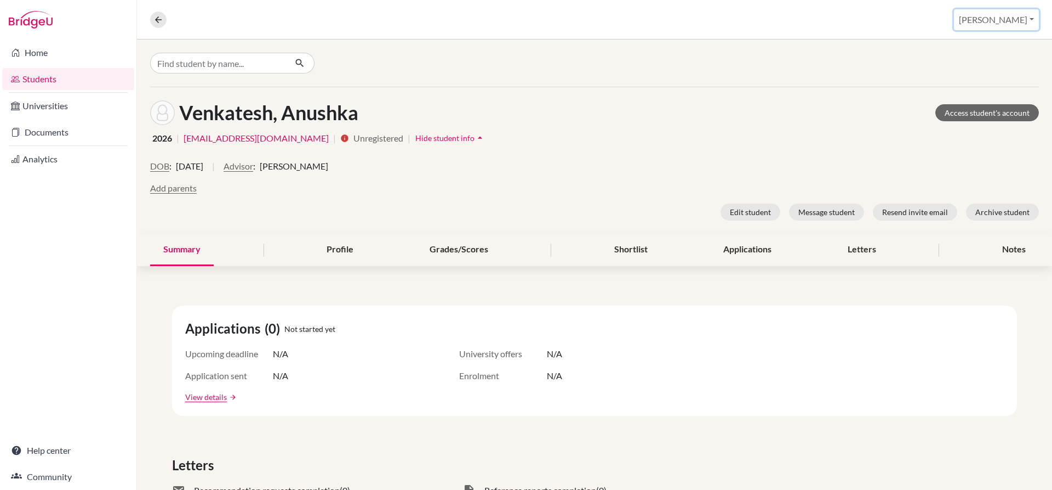
click at [1021, 19] on button "[PERSON_NAME]" at bounding box center [996, 19] width 85 height 21
click at [991, 86] on button "Log out" at bounding box center [957, 90] width 87 height 18
